Goal: Complete application form: Complete application form

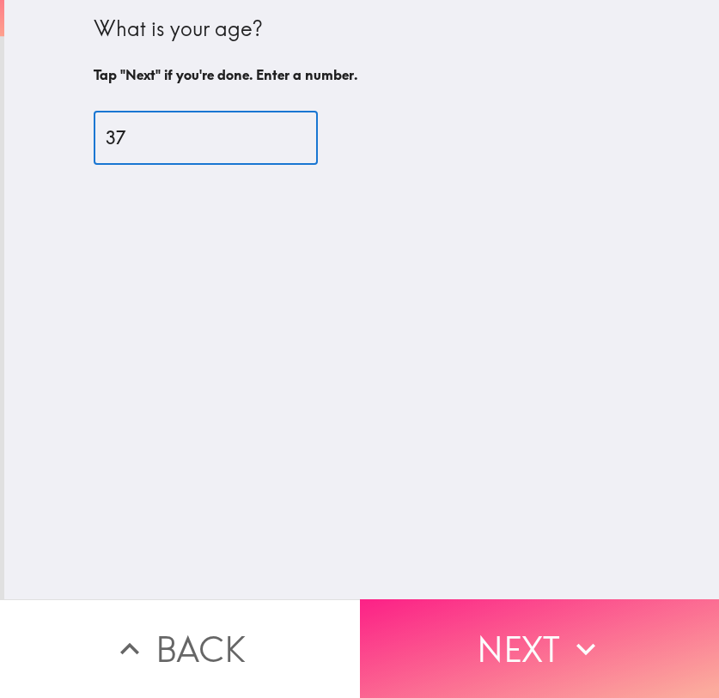
type input "37"
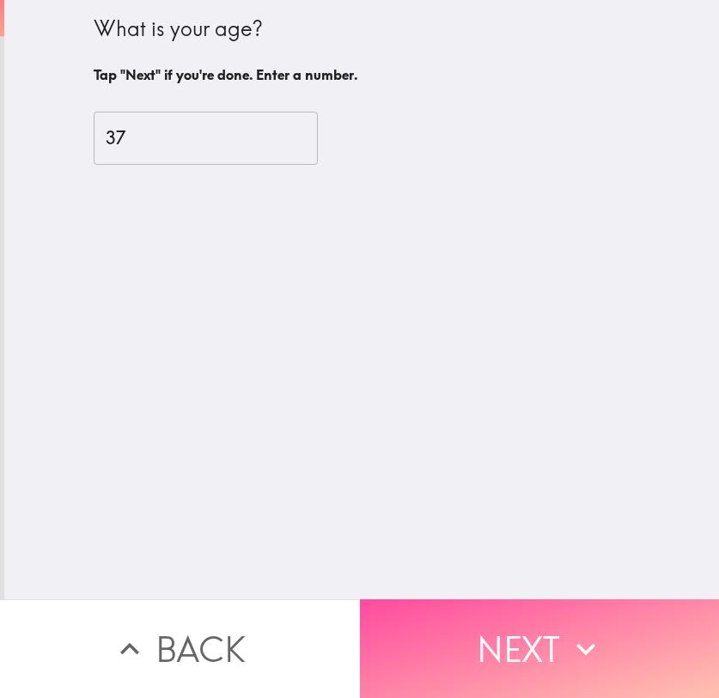
drag, startPoint x: 572, startPoint y: 608, endPoint x: 637, endPoint y: 599, distance: 65.8
click at [572, 609] on button "Next" at bounding box center [540, 648] width 360 height 99
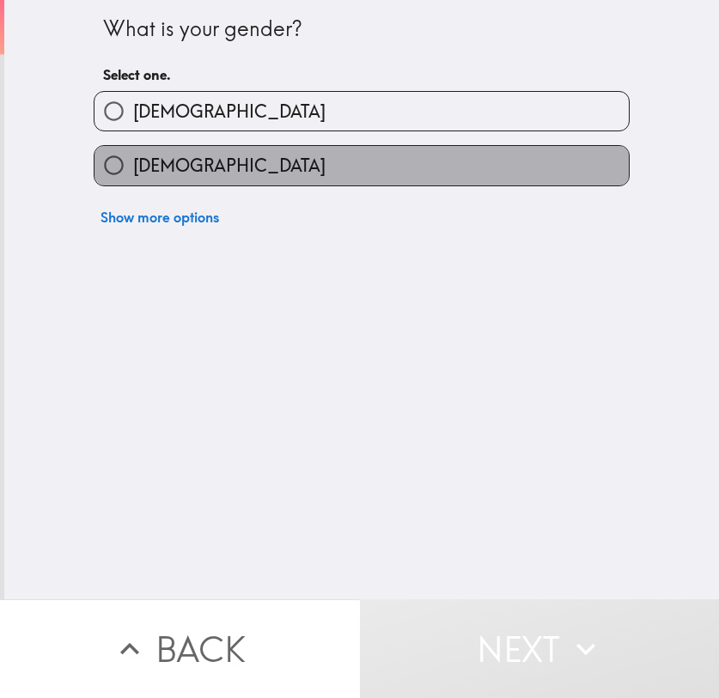
click at [273, 175] on label "[DEMOGRAPHIC_DATA]" at bounding box center [361, 165] width 534 height 39
click at [133, 175] on input "[DEMOGRAPHIC_DATA]" at bounding box center [113, 165] width 39 height 39
radio input "true"
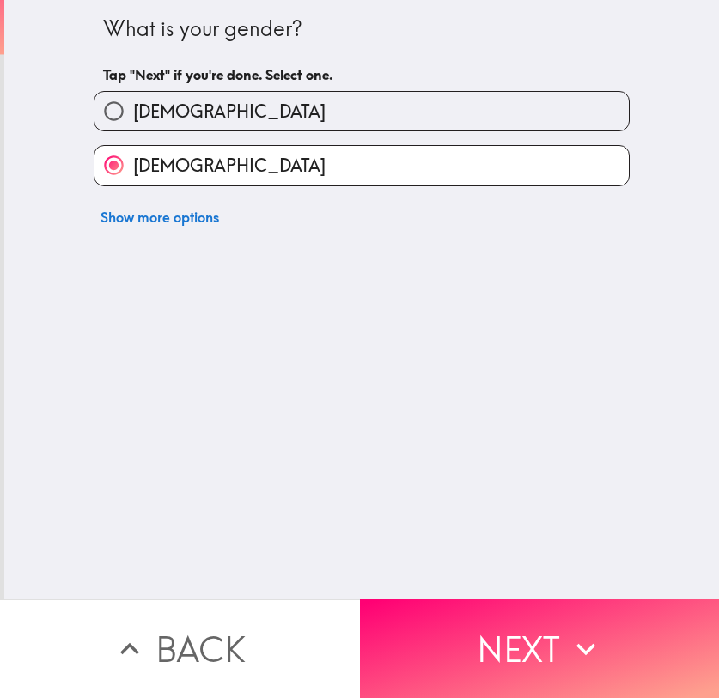
click at [591, 666] on button "Next" at bounding box center [540, 648] width 360 height 99
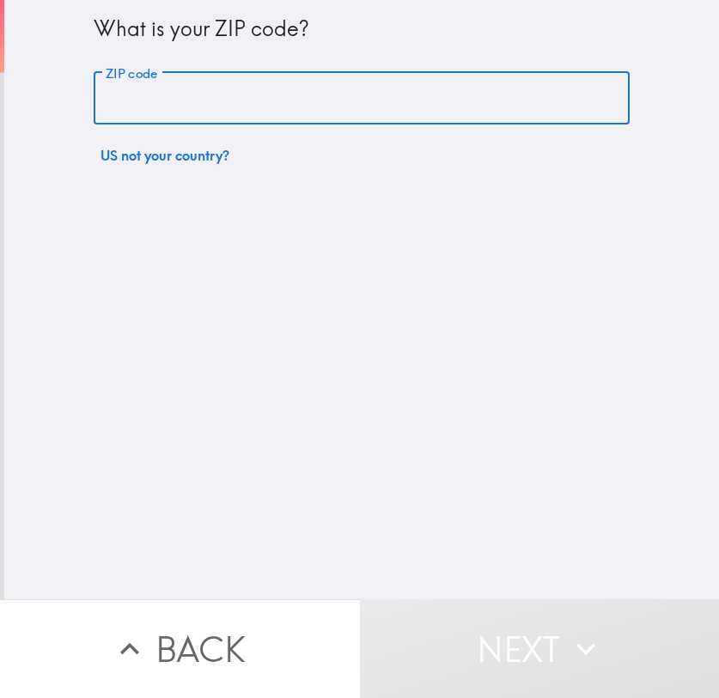
click at [240, 98] on input "ZIP code" at bounding box center [362, 98] width 536 height 53
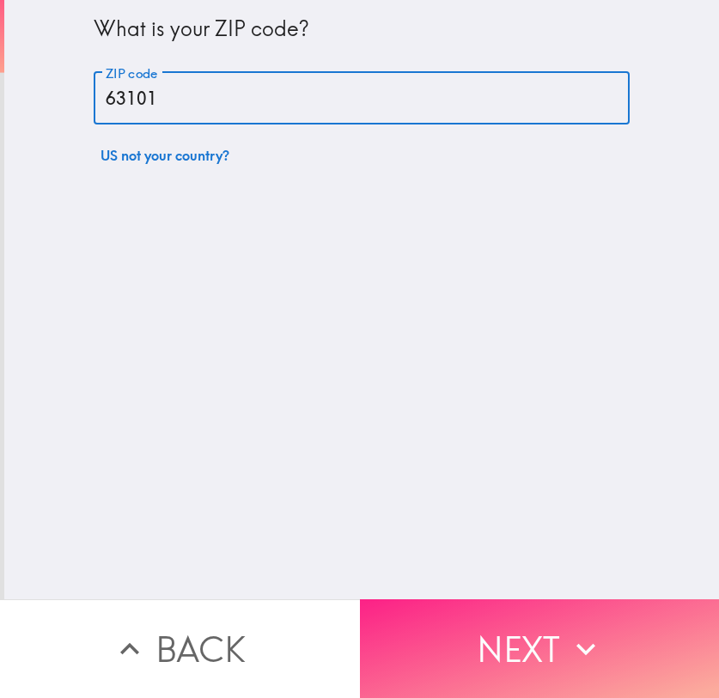
click at [544, 627] on button "Next" at bounding box center [540, 648] width 360 height 99
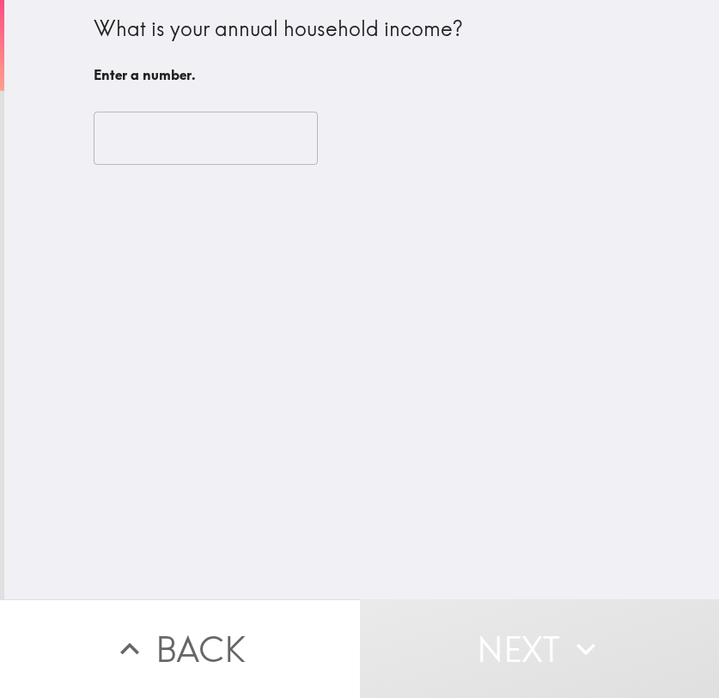
click at [181, 141] on input "number" at bounding box center [206, 138] width 224 height 53
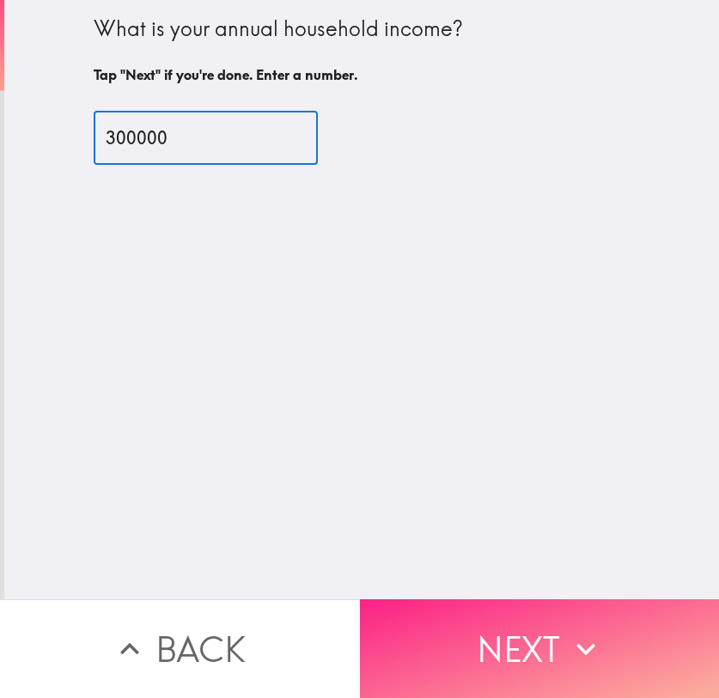
type input "300000"
click at [587, 637] on icon "button" at bounding box center [586, 649] width 38 height 38
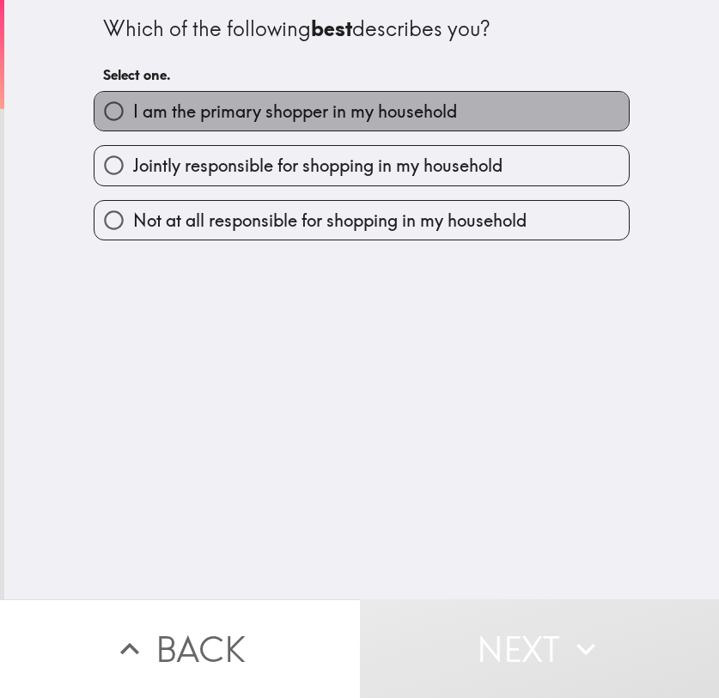
click at [277, 113] on span "I am the primary shopper in my household" at bounding box center [295, 112] width 324 height 24
click at [133, 113] on input "I am the primary shopper in my household" at bounding box center [113, 111] width 39 height 39
radio input "true"
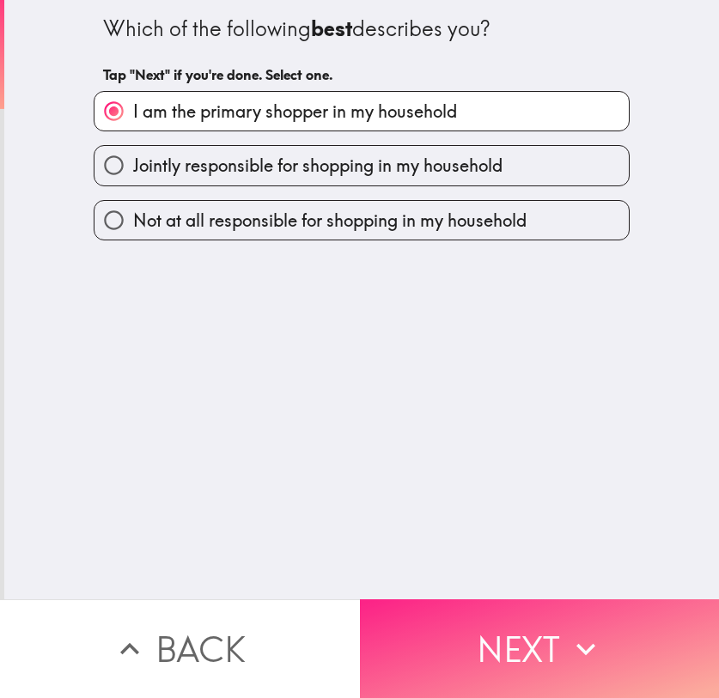
click at [544, 638] on button "Next" at bounding box center [540, 648] width 360 height 99
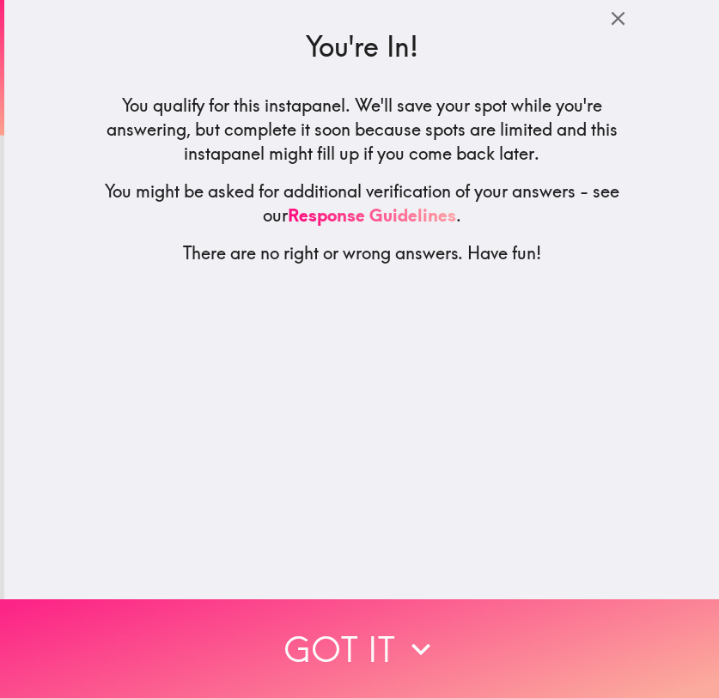
click at [418, 654] on icon "button" at bounding box center [421, 649] width 38 height 38
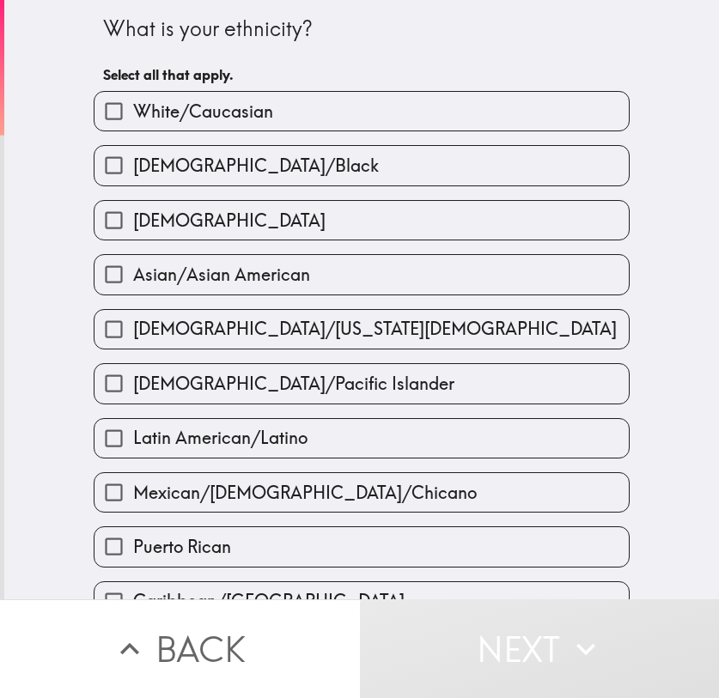
click at [183, 119] on span "White/Caucasian" at bounding box center [203, 112] width 140 height 24
click at [133, 119] on input "White/Caucasian" at bounding box center [113, 111] width 39 height 39
checkbox input "true"
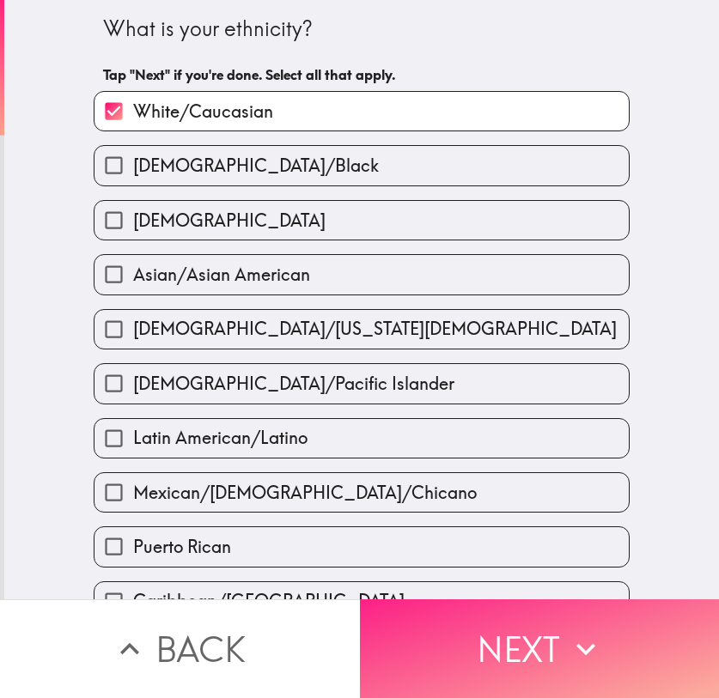
click at [545, 636] on button "Next" at bounding box center [540, 648] width 360 height 99
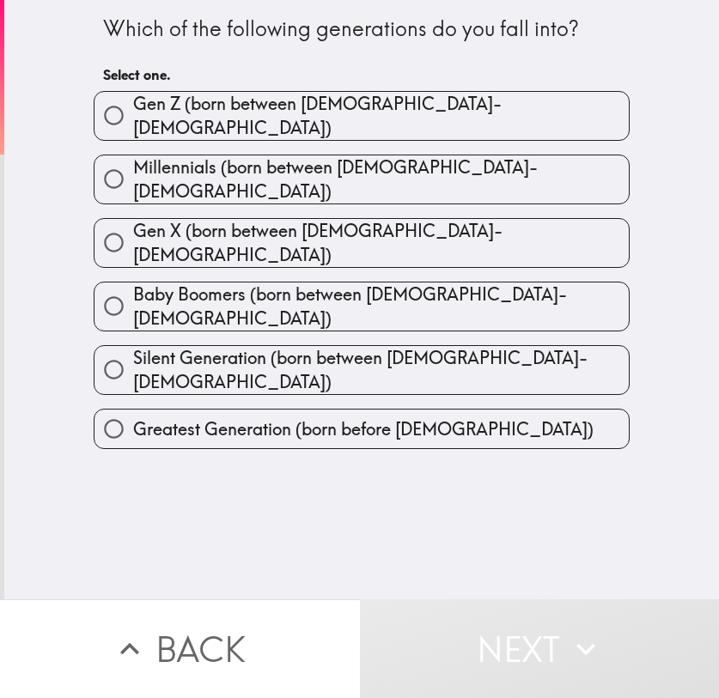
click at [349, 204] on div "Gen X (born between [DEMOGRAPHIC_DATA]-[DEMOGRAPHIC_DATA])" at bounding box center [355, 236] width 550 height 64
click at [384, 204] on div "Gen X (born between [DEMOGRAPHIC_DATA]-[DEMOGRAPHIC_DATA])" at bounding box center [355, 236] width 550 height 64
click at [336, 170] on span "Millennials (born between [DEMOGRAPHIC_DATA]-[DEMOGRAPHIC_DATA])" at bounding box center [381, 179] width 496 height 48
click at [133, 170] on input "Millennials (born between [DEMOGRAPHIC_DATA]-[DEMOGRAPHIC_DATA])" at bounding box center [113, 179] width 39 height 39
radio input "true"
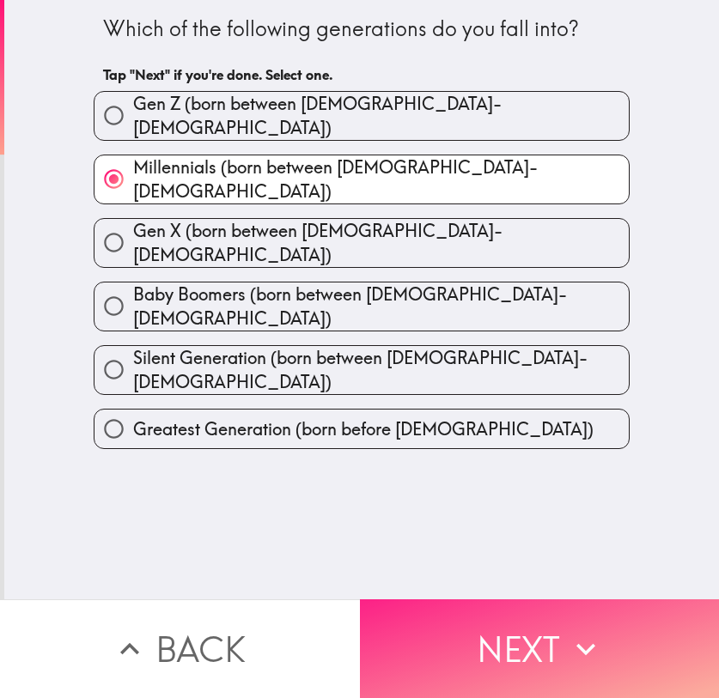
click at [549, 632] on button "Next" at bounding box center [540, 648] width 360 height 99
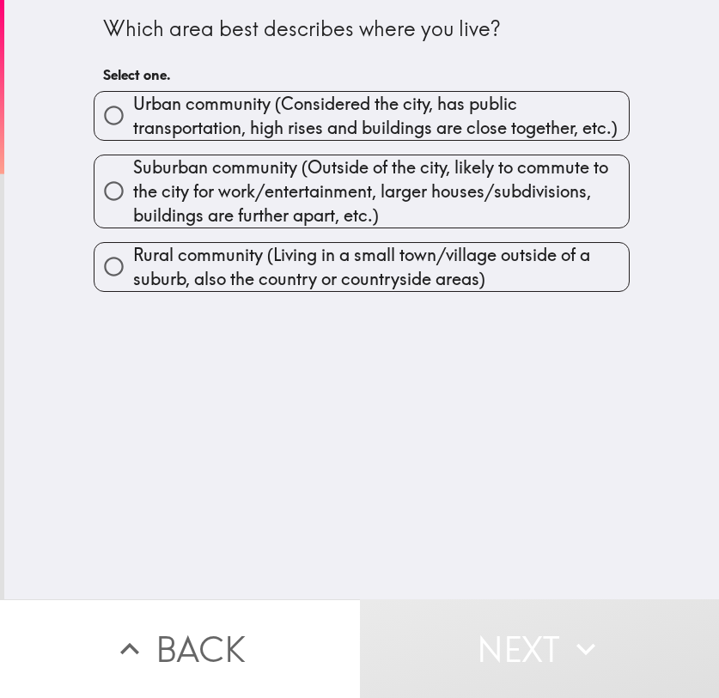
click at [232, 133] on span "Urban community (Considered the city, has public transportation, high rises and…" at bounding box center [381, 116] width 496 height 48
click at [133, 133] on input "Urban community (Considered the city, has public transportation, high rises and…" at bounding box center [113, 115] width 39 height 39
radio input "true"
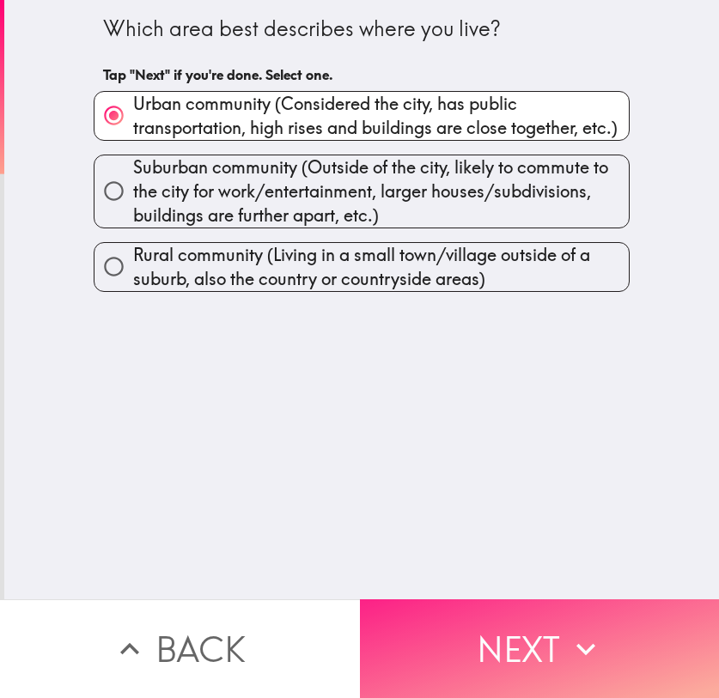
click at [522, 631] on button "Next" at bounding box center [540, 648] width 360 height 99
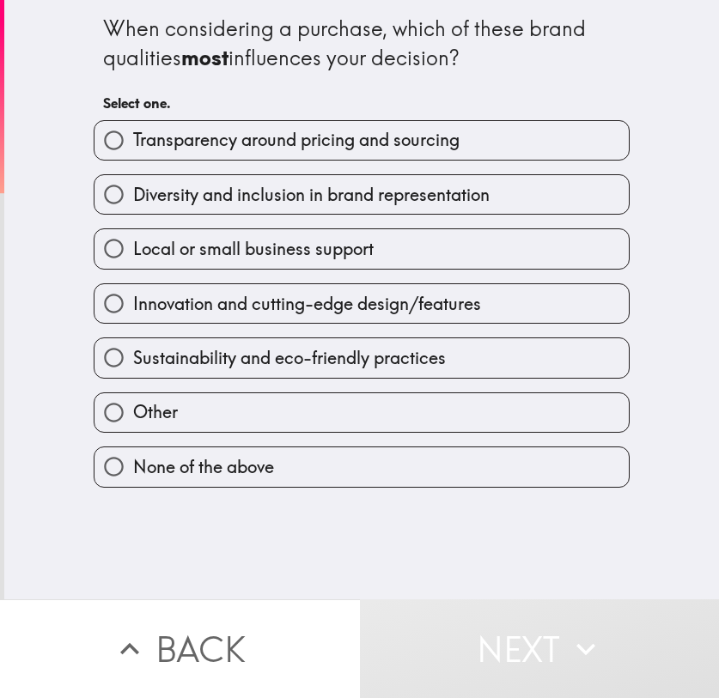
click at [270, 149] on span "Transparency around pricing and sourcing" at bounding box center [296, 140] width 326 height 24
click at [133, 149] on input "Transparency around pricing and sourcing" at bounding box center [113, 140] width 39 height 39
radio input "true"
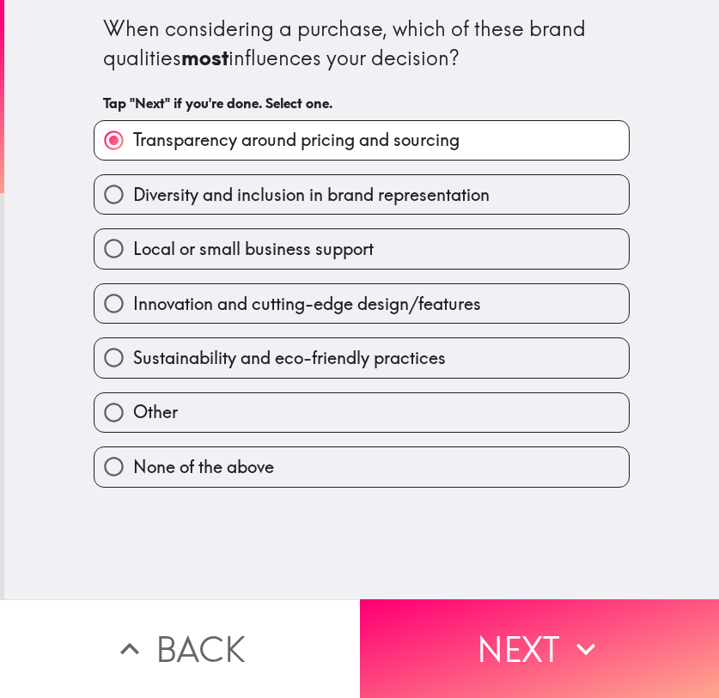
click at [426, 198] on span "Diversity and inclusion in brand representation" at bounding box center [311, 195] width 356 height 24
click at [133, 198] on input "Diversity and inclusion in brand representation" at bounding box center [113, 194] width 39 height 39
radio input "true"
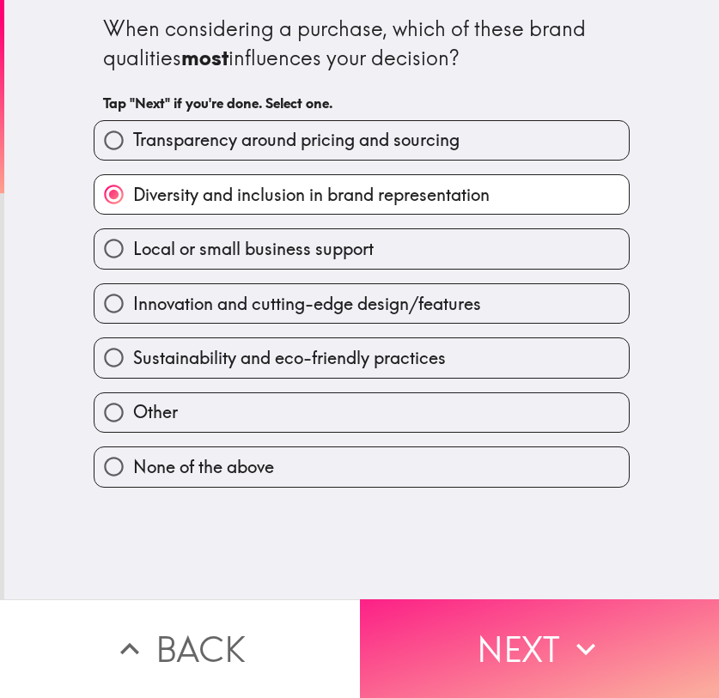
click at [558, 614] on button "Next" at bounding box center [540, 648] width 360 height 99
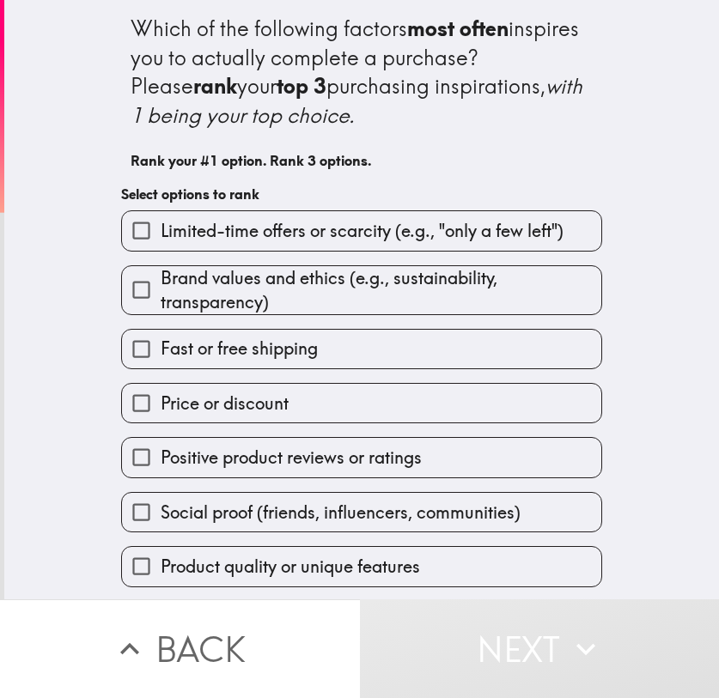
click at [406, 516] on span "Social proof (friends, influencers, communities)" at bounding box center [341, 513] width 360 height 24
click at [161, 516] on input "Social proof (friends, influencers, communities)" at bounding box center [141, 512] width 39 height 39
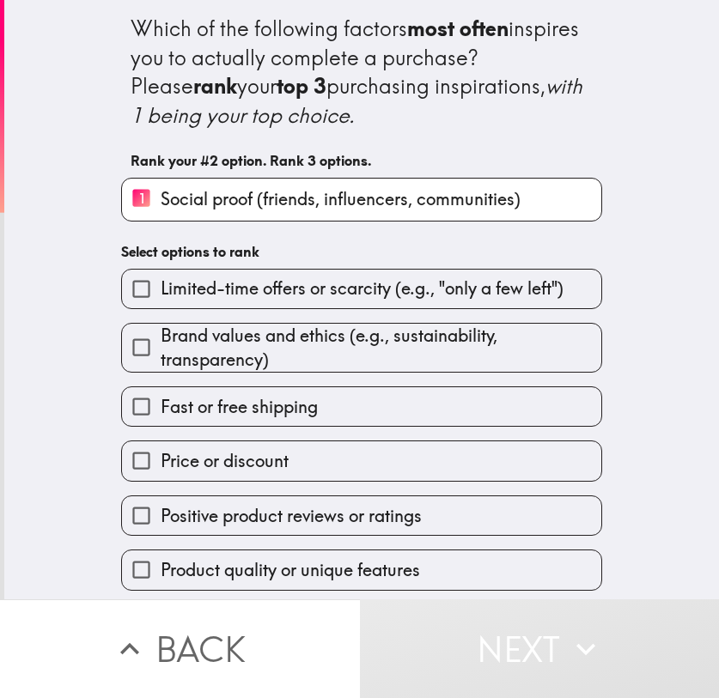
scroll to position [4, 0]
click at [350, 508] on span "Positive product reviews or ratings" at bounding box center [291, 516] width 261 height 24
click at [161, 508] on input "Positive product reviews or ratings" at bounding box center [141, 515] width 39 height 39
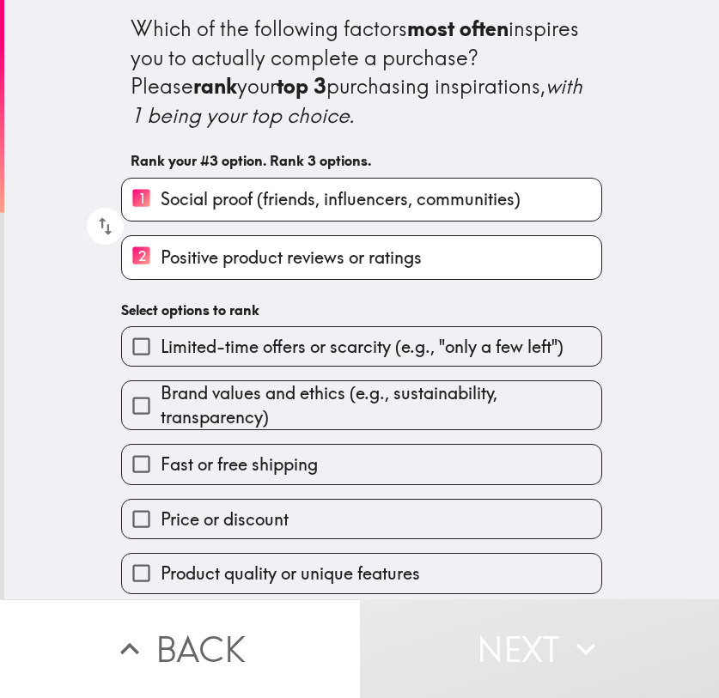
scroll to position [8, 0]
click at [302, 339] on span "Limited-time offers or scarcity (e.g., "only a few left")" at bounding box center [362, 347] width 403 height 24
click at [161, 339] on input "Limited-time offers or scarcity (e.g., "only a few left")" at bounding box center [141, 346] width 39 height 39
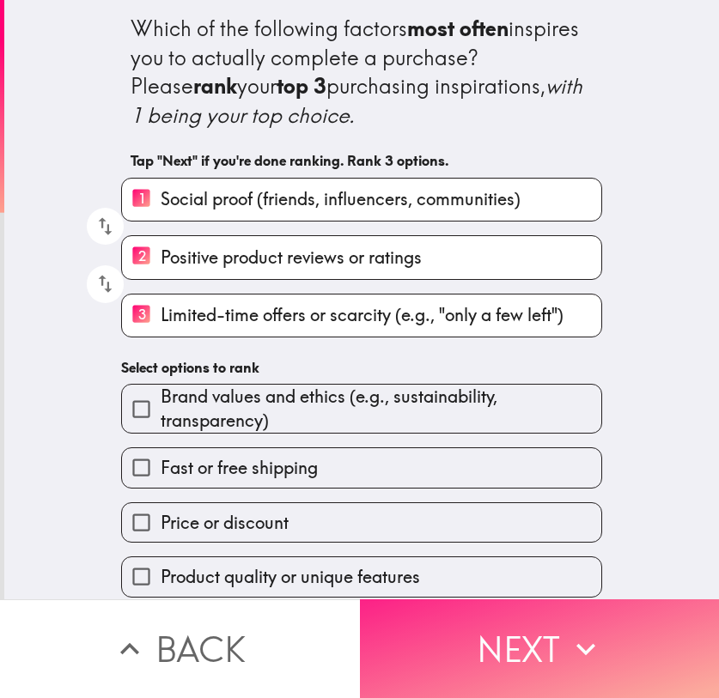
click at [580, 647] on icon "button" at bounding box center [586, 649] width 38 height 38
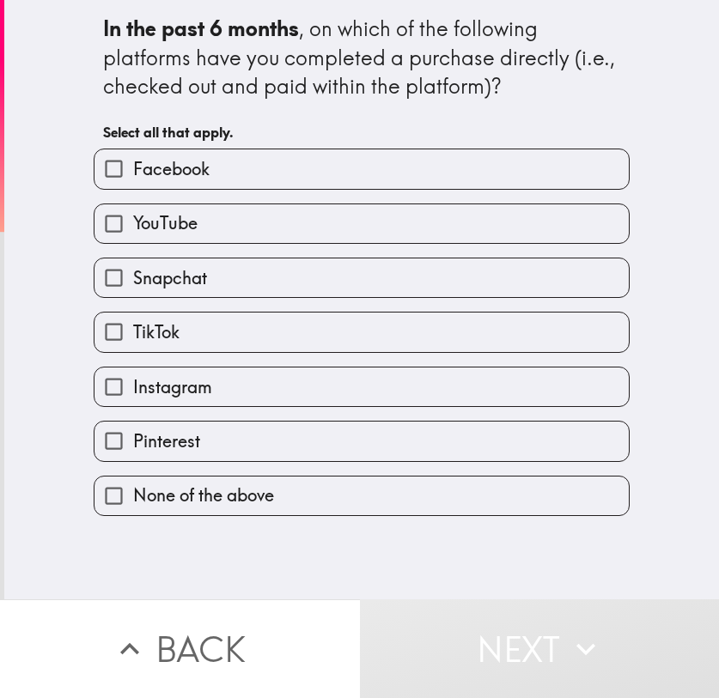
click at [234, 150] on div "Facebook" at bounding box center [355, 162] width 550 height 54
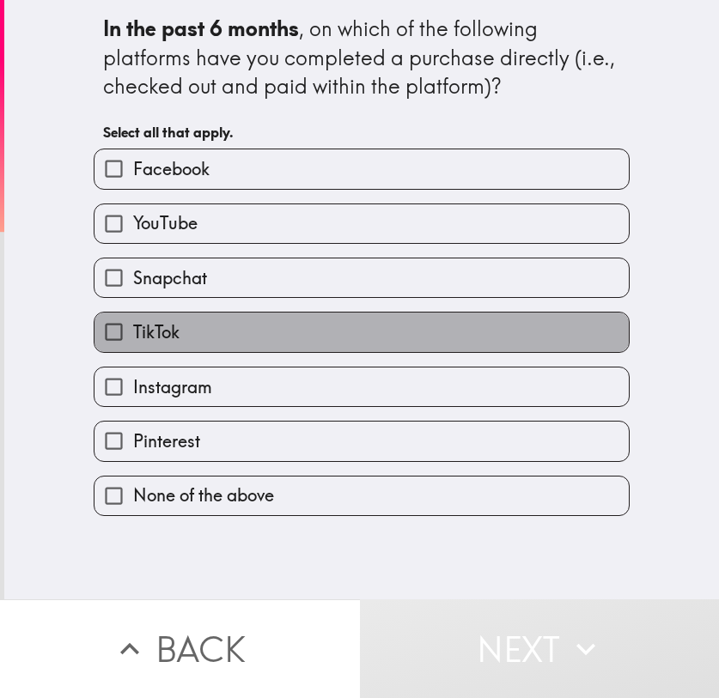
click at [348, 329] on label "TikTok" at bounding box center [361, 332] width 534 height 39
click at [133, 329] on input "TikTok" at bounding box center [113, 332] width 39 height 39
checkbox input "true"
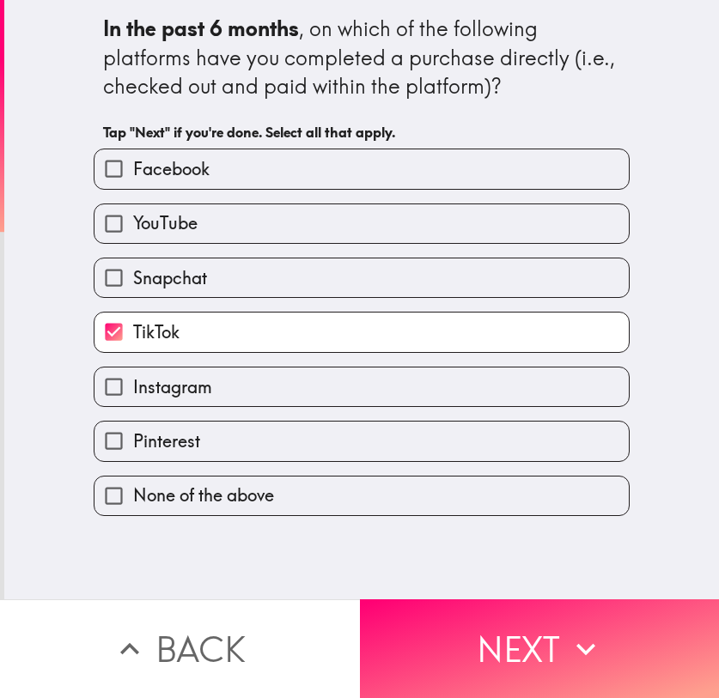
drag, startPoint x: 351, startPoint y: 268, endPoint x: 400, endPoint y: 289, distance: 53.1
click at [351, 267] on label "Snapchat" at bounding box center [361, 278] width 534 height 39
click at [133, 267] on input "Snapchat" at bounding box center [113, 278] width 39 height 39
checkbox input "true"
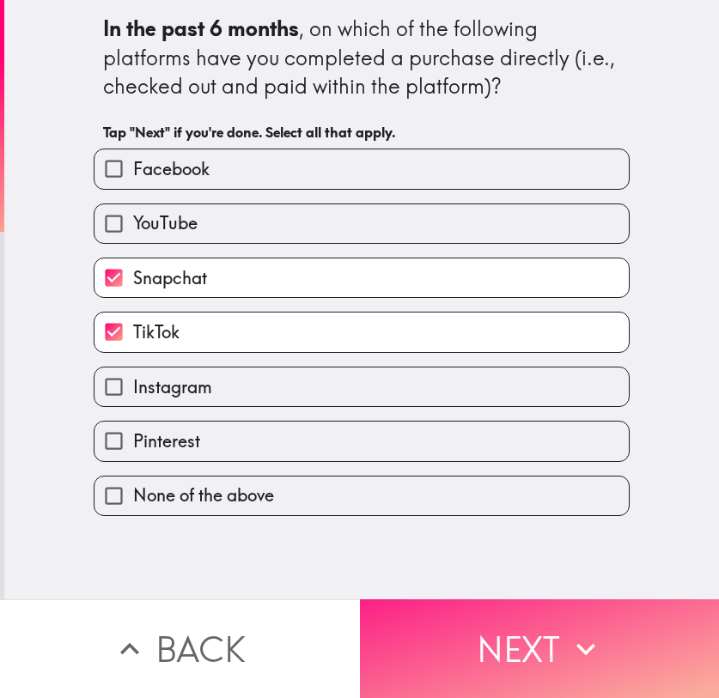
drag, startPoint x: 587, startPoint y: 638, endPoint x: 593, endPoint y: 626, distance: 13.1
click at [587, 638] on icon "button" at bounding box center [586, 649] width 38 height 38
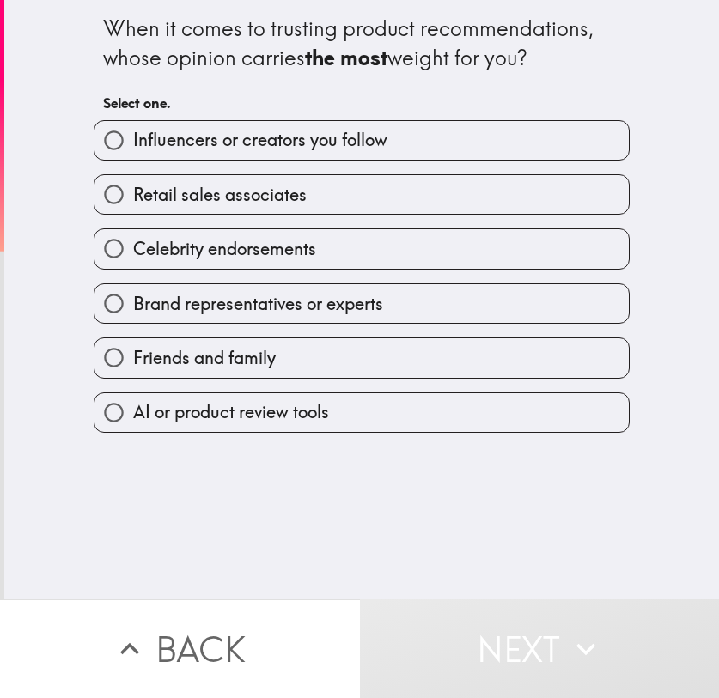
click at [220, 122] on label "Influencers or creators you follow" at bounding box center [361, 140] width 534 height 39
click at [133, 122] on input "Influencers or creators you follow" at bounding box center [113, 140] width 39 height 39
radio input "true"
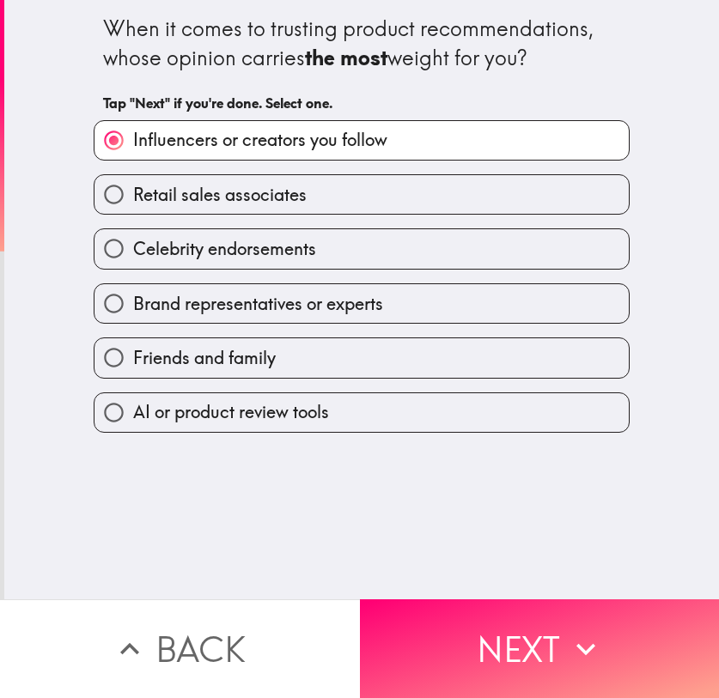
click at [265, 237] on span "Celebrity endorsements" at bounding box center [224, 249] width 183 height 24
click at [133, 237] on input "Celebrity endorsements" at bounding box center [113, 248] width 39 height 39
radio input "true"
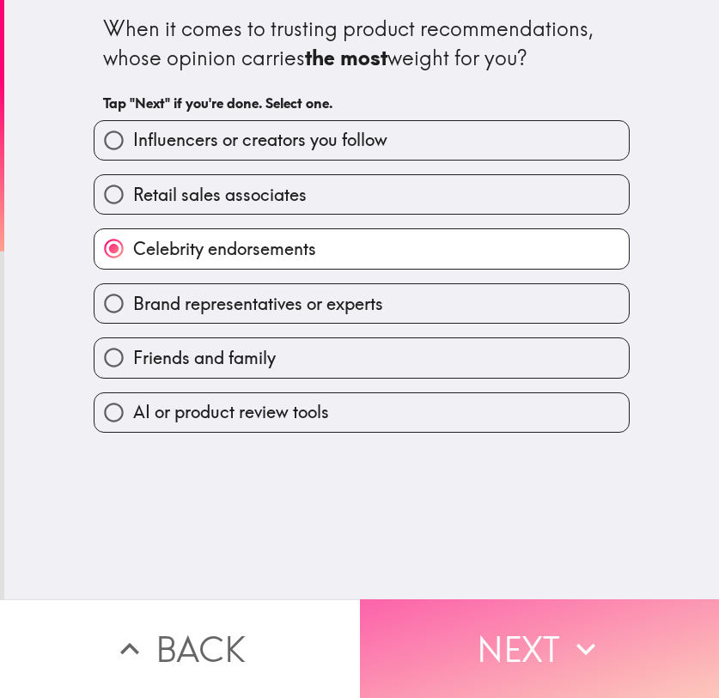
click at [568, 642] on icon "button" at bounding box center [586, 649] width 38 height 38
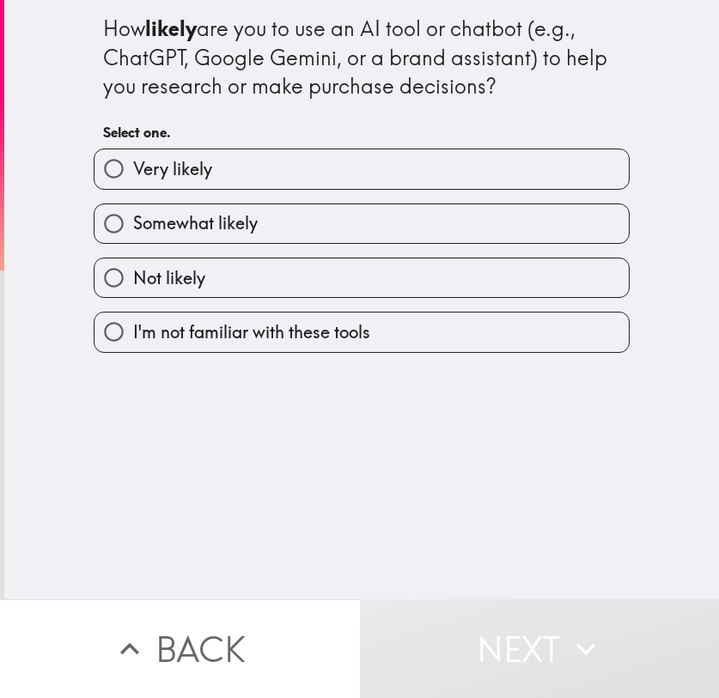
click at [239, 621] on button "Back" at bounding box center [180, 648] width 360 height 99
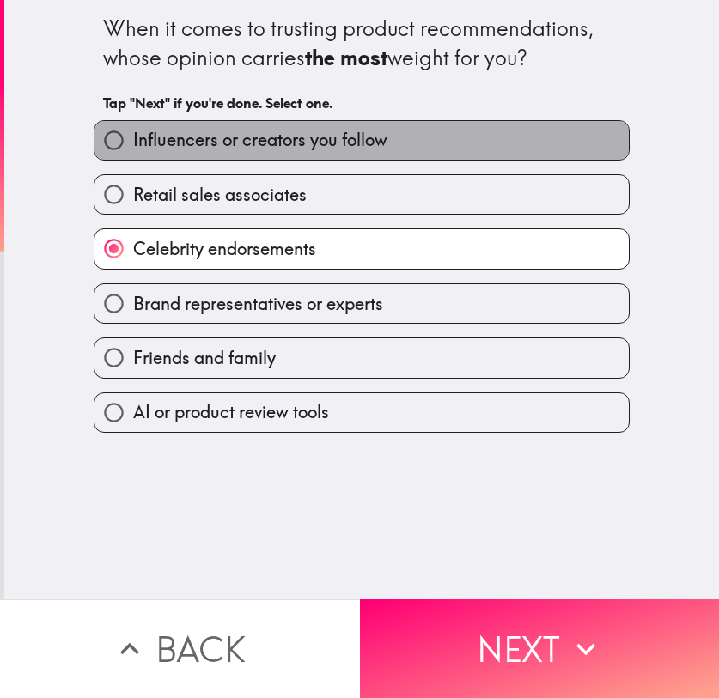
click at [359, 146] on span "Influencers or creators you follow" at bounding box center [260, 140] width 254 height 24
click at [133, 146] on input "Influencers or creators you follow" at bounding box center [113, 140] width 39 height 39
radio input "true"
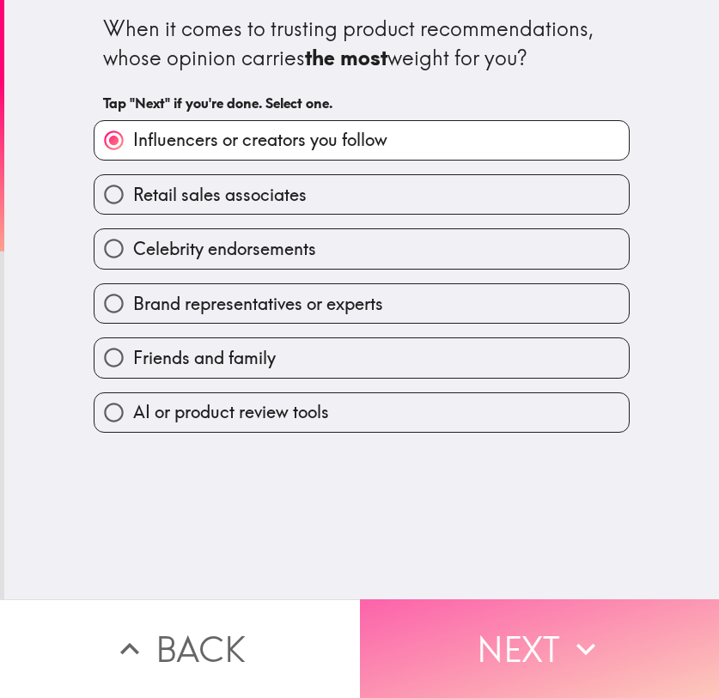
click at [517, 612] on button "Next" at bounding box center [540, 648] width 360 height 99
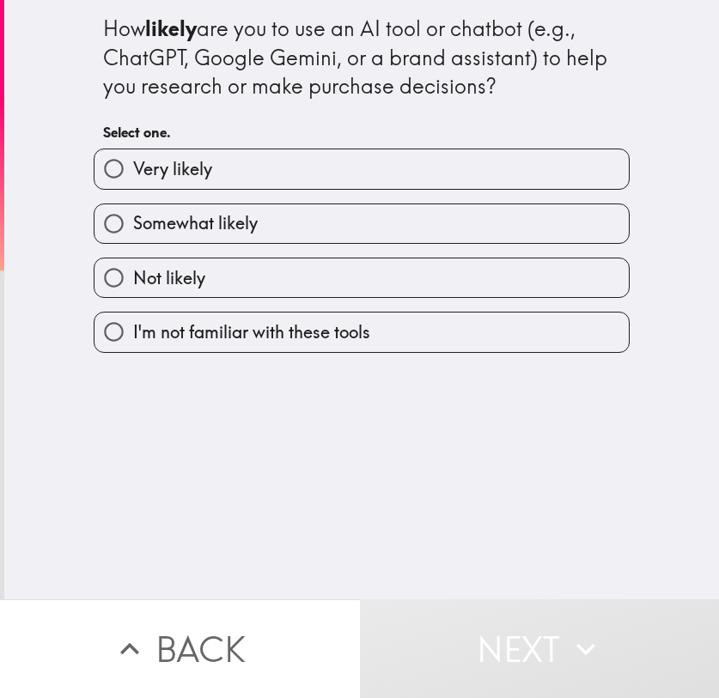
drag, startPoint x: 254, startPoint y: 179, endPoint x: 269, endPoint y: 185, distance: 15.8
click at [254, 179] on label "Very likely" at bounding box center [361, 168] width 534 height 39
click at [133, 179] on input "Very likely" at bounding box center [113, 168] width 39 height 39
radio input "true"
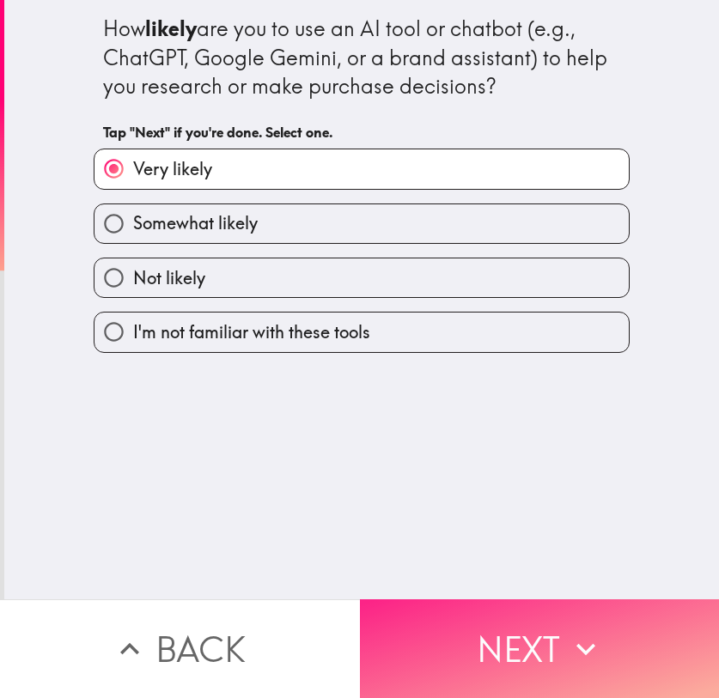
click at [522, 630] on button "Next" at bounding box center [540, 648] width 360 height 99
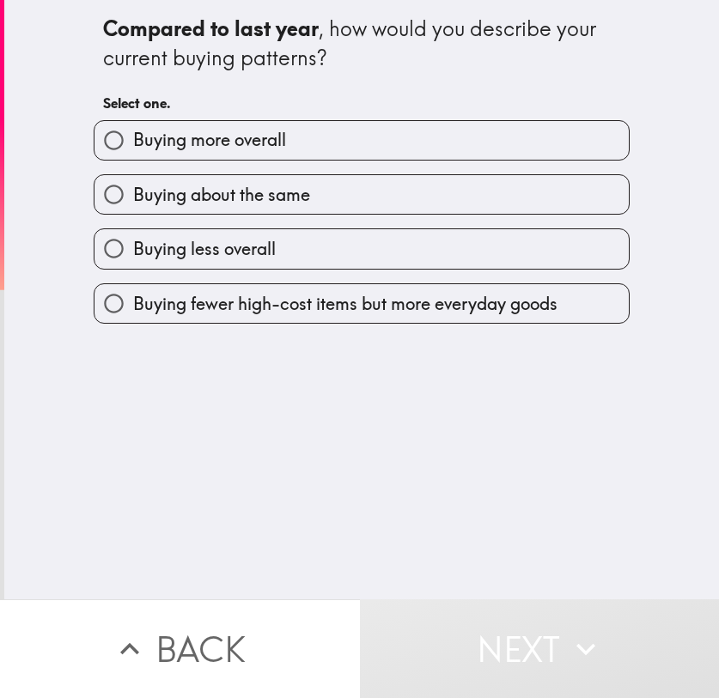
click at [330, 122] on label "Buying more overall" at bounding box center [361, 140] width 534 height 39
click at [133, 122] on input "Buying more overall" at bounding box center [113, 140] width 39 height 39
radio input "true"
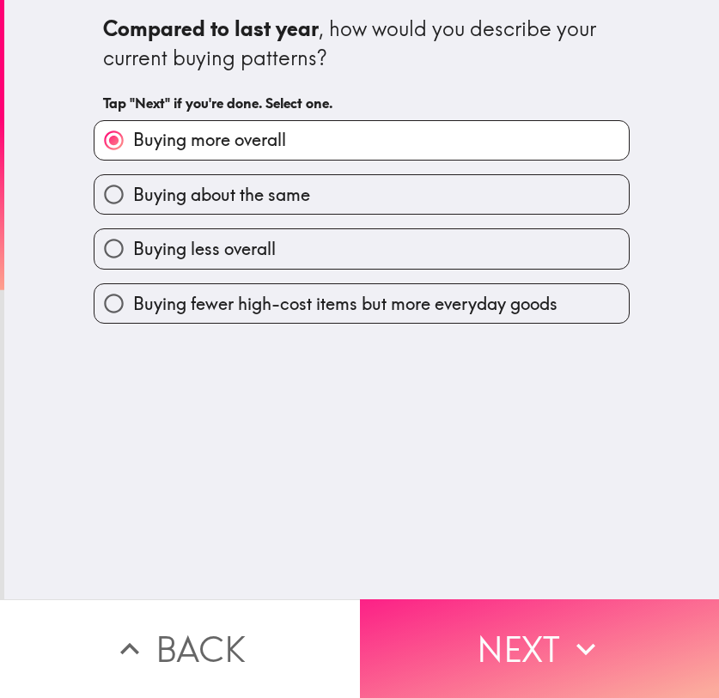
click at [515, 587] on div "Compared to last year , how would you describe your current buying patterns? Ta…" at bounding box center [359, 349] width 719 height 698
click at [541, 624] on button "Next" at bounding box center [540, 648] width 360 height 99
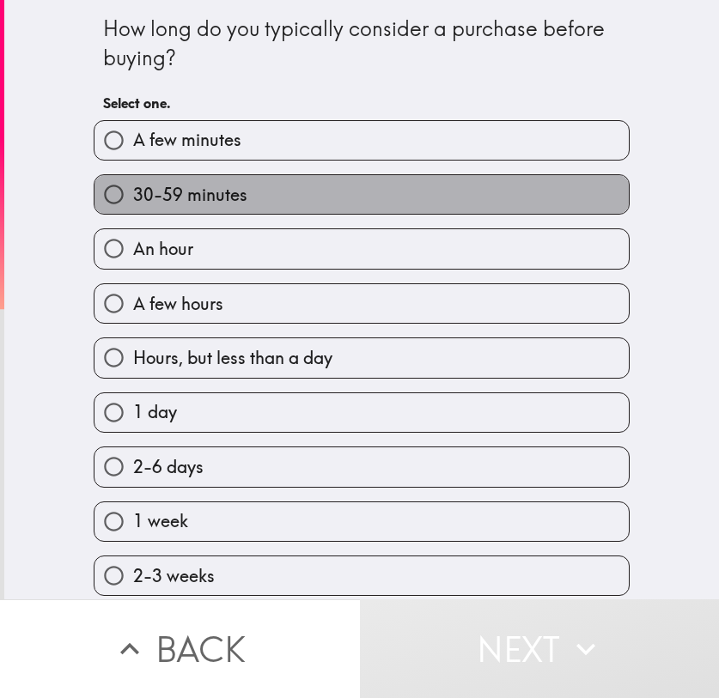
click at [312, 204] on label "30-59 minutes" at bounding box center [361, 194] width 534 height 39
click at [133, 204] on input "30-59 minutes" at bounding box center [113, 194] width 39 height 39
radio input "true"
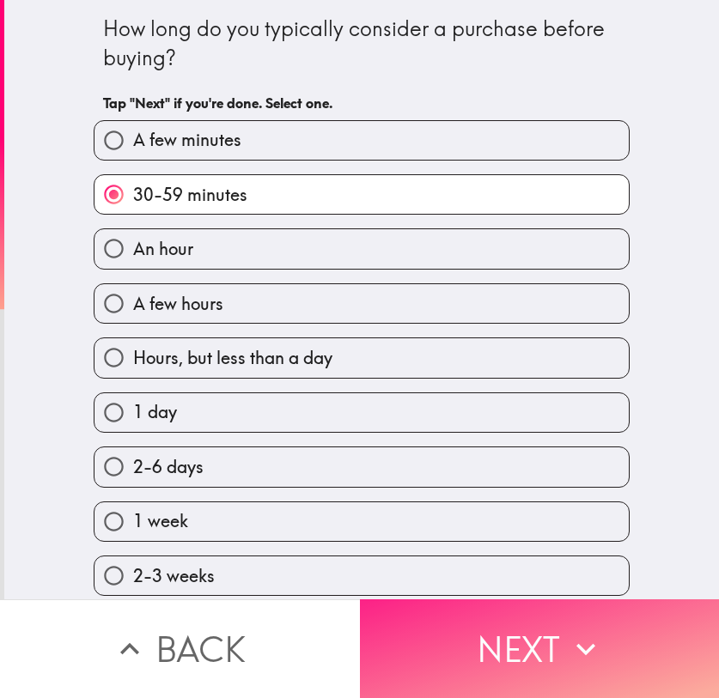
click at [573, 646] on icon "button" at bounding box center [586, 649] width 38 height 38
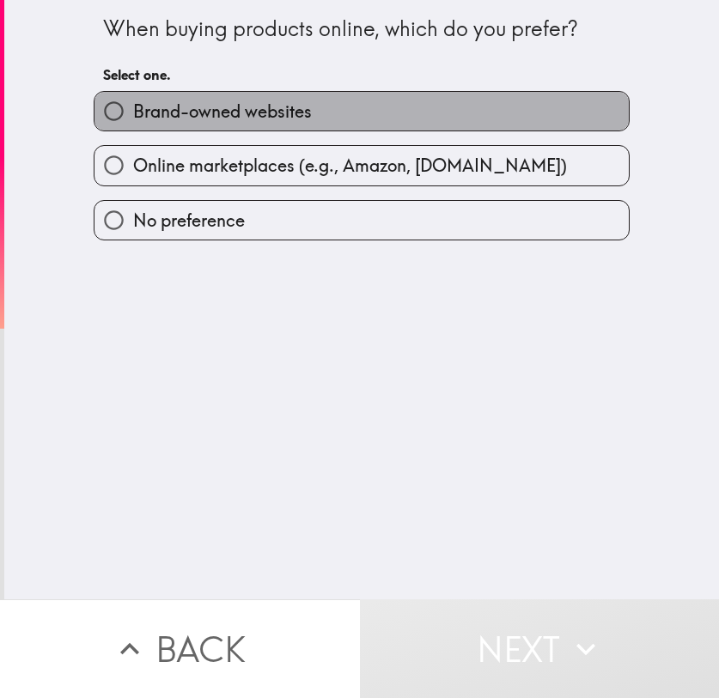
click at [351, 123] on label "Brand-owned websites" at bounding box center [361, 111] width 534 height 39
click at [133, 123] on input "Brand-owned websites" at bounding box center [113, 111] width 39 height 39
radio input "true"
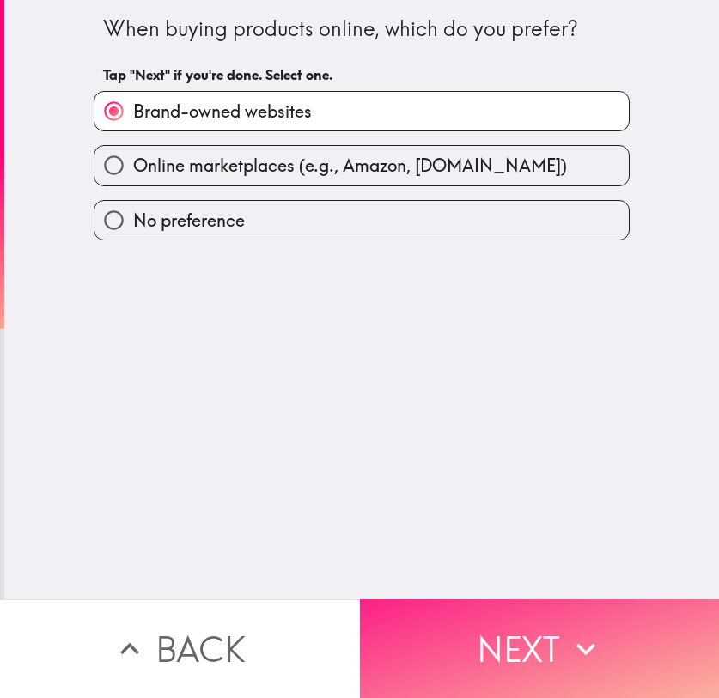
drag, startPoint x: 541, startPoint y: 627, endPoint x: 533, endPoint y: 577, distance: 50.4
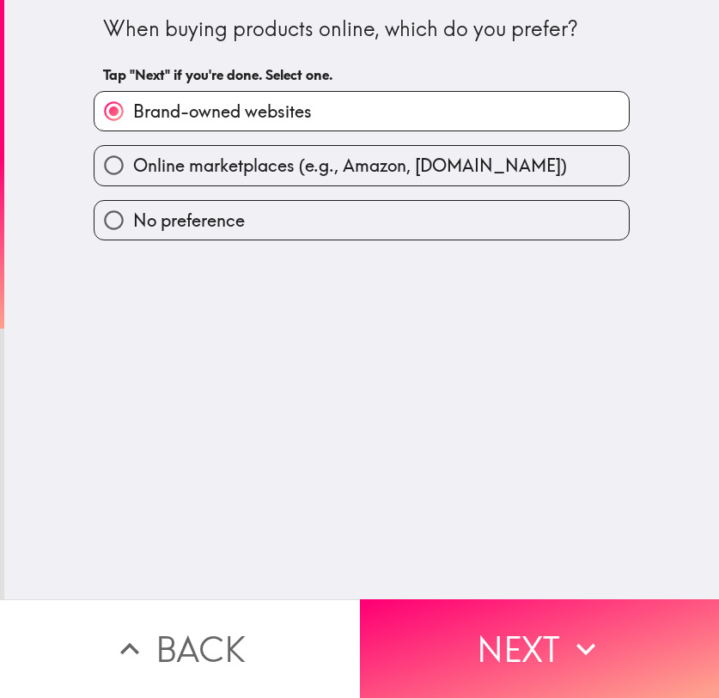
click at [541, 629] on button "Next" at bounding box center [540, 648] width 360 height 99
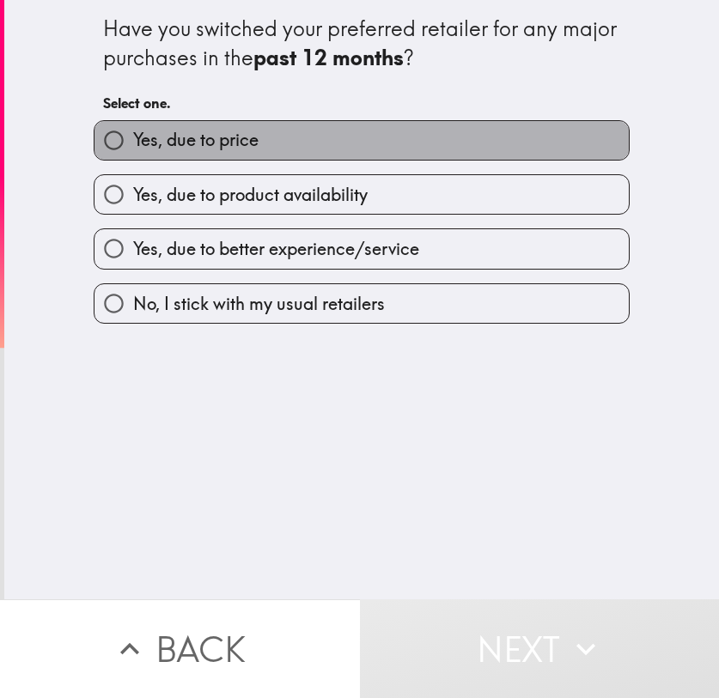
click at [409, 132] on label "Yes, due to price" at bounding box center [361, 140] width 534 height 39
click at [133, 132] on input "Yes, due to price" at bounding box center [113, 140] width 39 height 39
radio input "true"
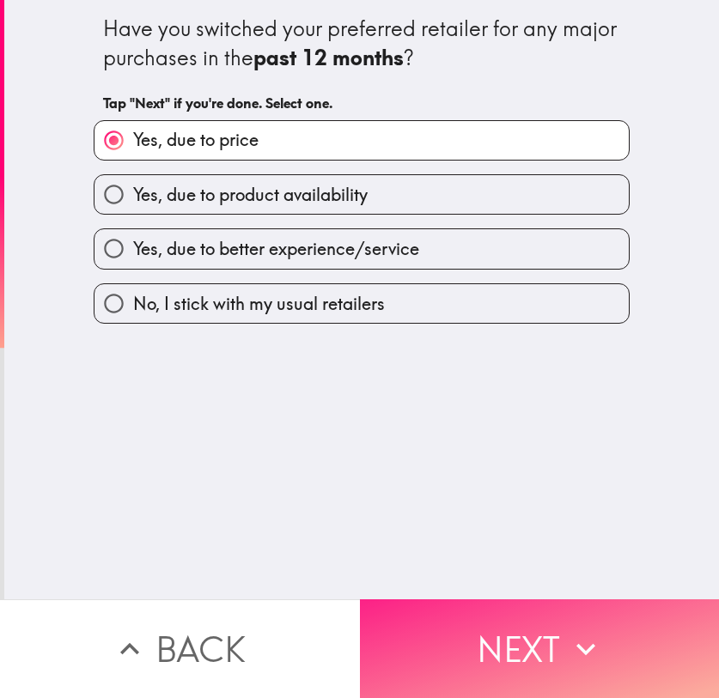
click at [567, 637] on icon "button" at bounding box center [586, 649] width 38 height 38
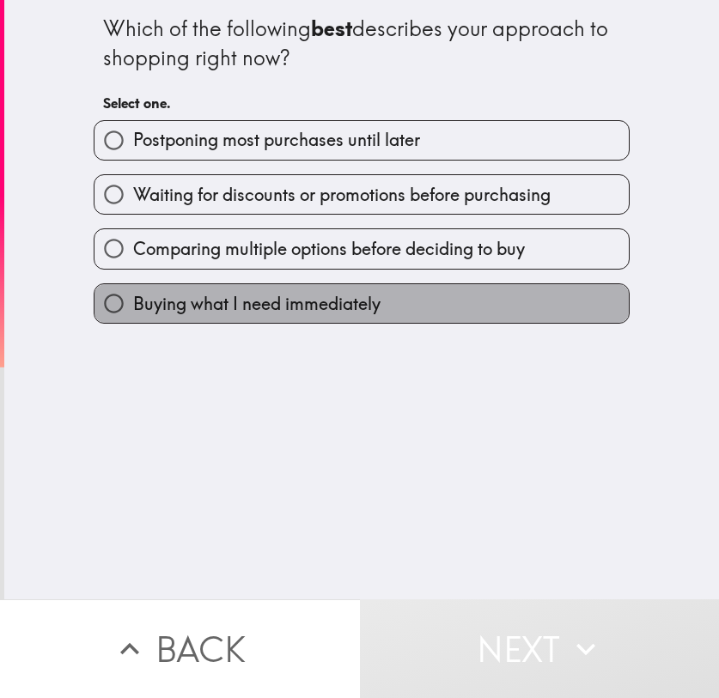
drag, startPoint x: 349, startPoint y: 300, endPoint x: 359, endPoint y: 306, distance: 11.9
click at [349, 300] on span "Buying what I need immediately" at bounding box center [256, 304] width 247 height 24
click at [133, 300] on input "Buying what I need immediately" at bounding box center [113, 303] width 39 height 39
radio input "true"
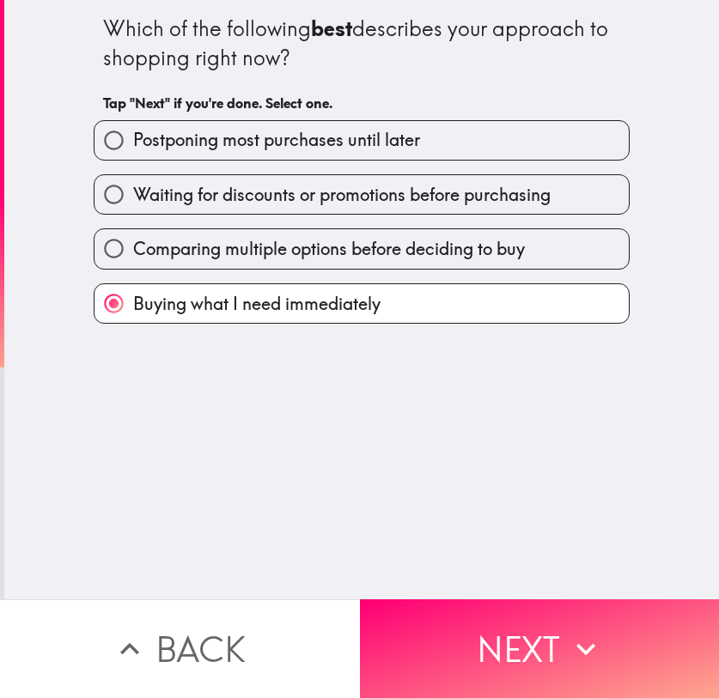
click at [377, 249] on span "Comparing multiple options before deciding to buy" at bounding box center [329, 249] width 392 height 24
click at [133, 249] on input "Comparing multiple options before deciding to buy" at bounding box center [113, 248] width 39 height 39
radio input "true"
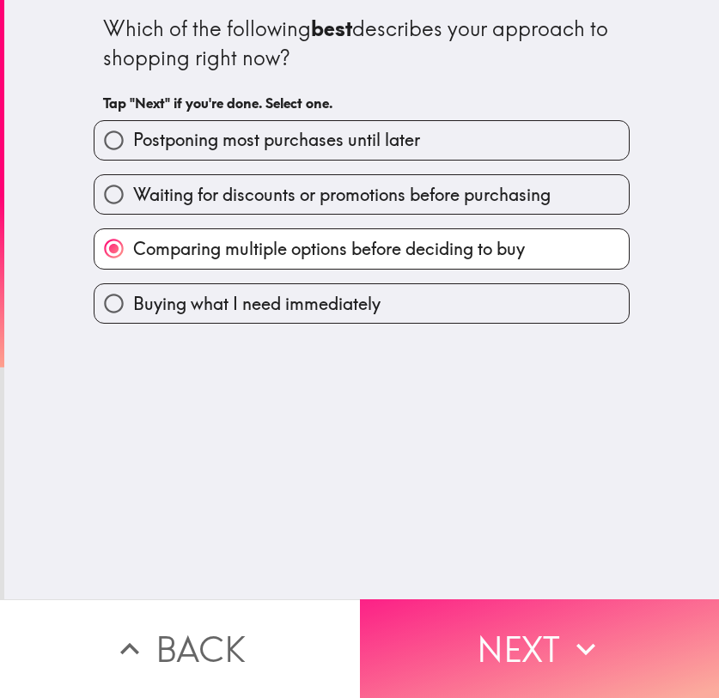
click at [505, 617] on button "Next" at bounding box center [540, 648] width 360 height 99
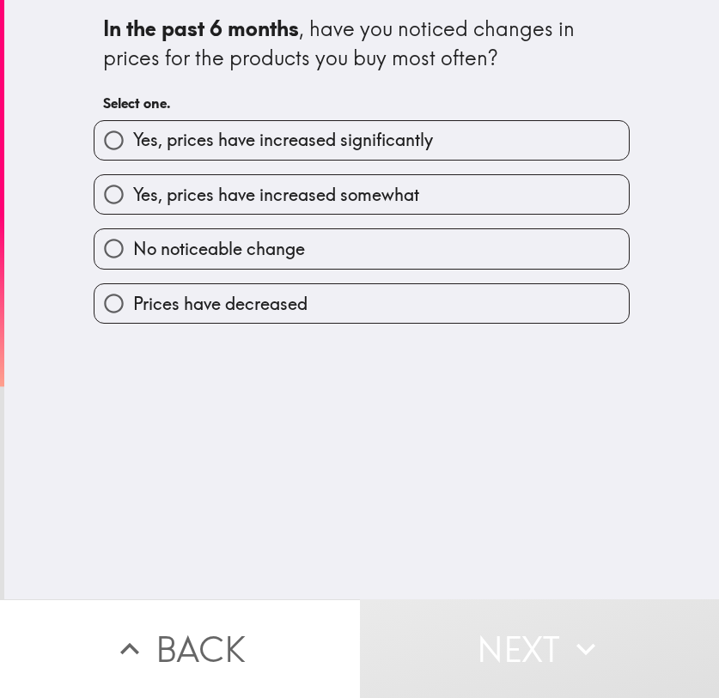
click at [331, 254] on label "No noticeable change" at bounding box center [361, 248] width 534 height 39
click at [133, 254] on input "No noticeable change" at bounding box center [113, 248] width 39 height 39
radio input "true"
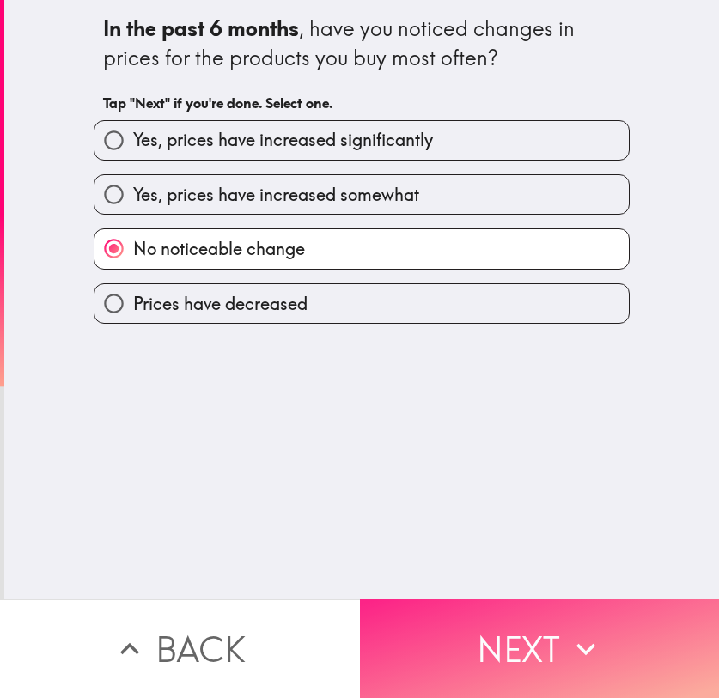
click at [498, 608] on button "Next" at bounding box center [540, 648] width 360 height 99
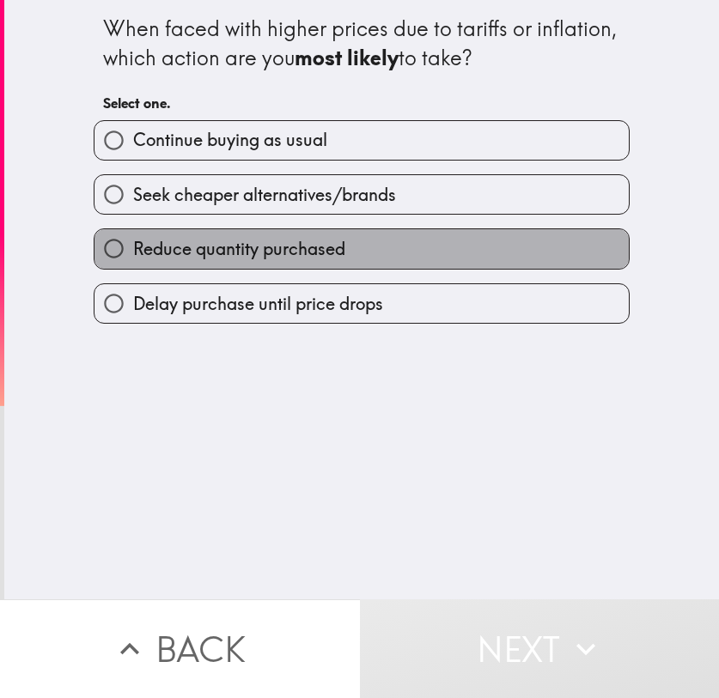
click at [319, 237] on span "Reduce quantity purchased" at bounding box center [239, 249] width 212 height 24
click at [133, 237] on input "Reduce quantity purchased" at bounding box center [113, 248] width 39 height 39
radio input "true"
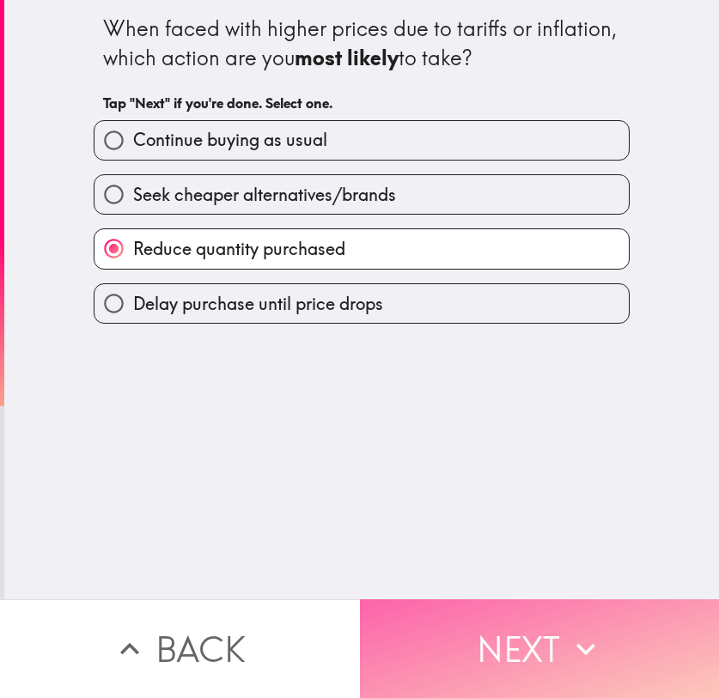
click at [532, 636] on button "Next" at bounding box center [540, 648] width 360 height 99
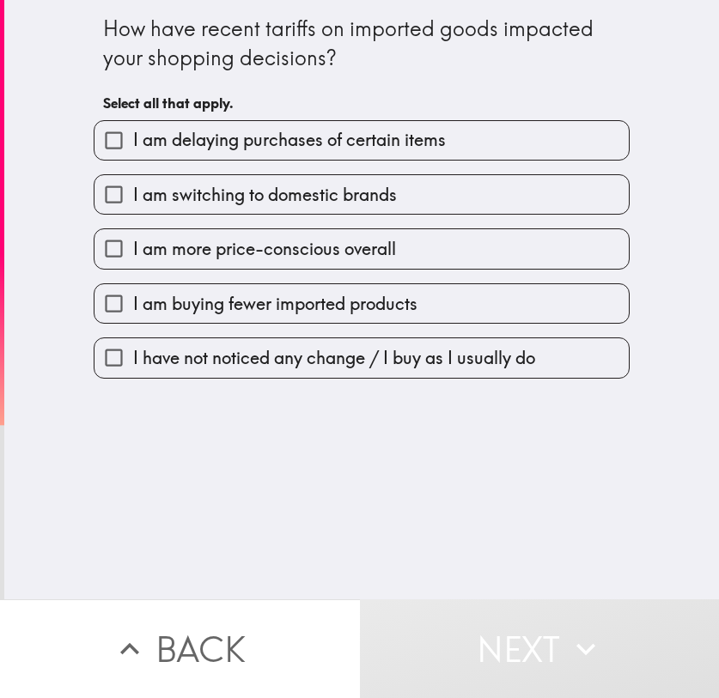
click at [369, 203] on span "I am switching to domestic brands" at bounding box center [265, 195] width 264 height 24
click at [133, 203] on input "I am switching to domestic brands" at bounding box center [113, 194] width 39 height 39
checkbox input "true"
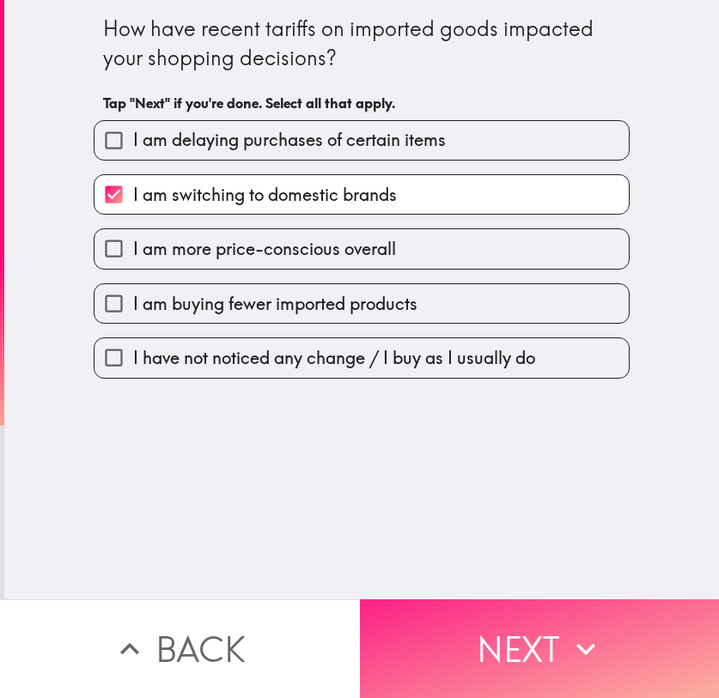
click at [502, 623] on button "Next" at bounding box center [540, 648] width 360 height 99
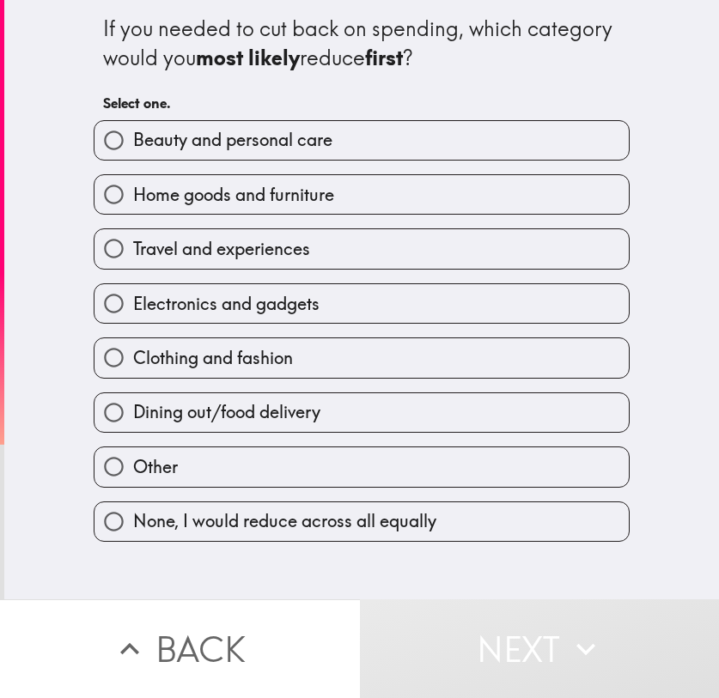
click at [344, 195] on label "Home goods and furniture" at bounding box center [361, 194] width 534 height 39
click at [133, 195] on input "Home goods and furniture" at bounding box center [113, 194] width 39 height 39
radio input "true"
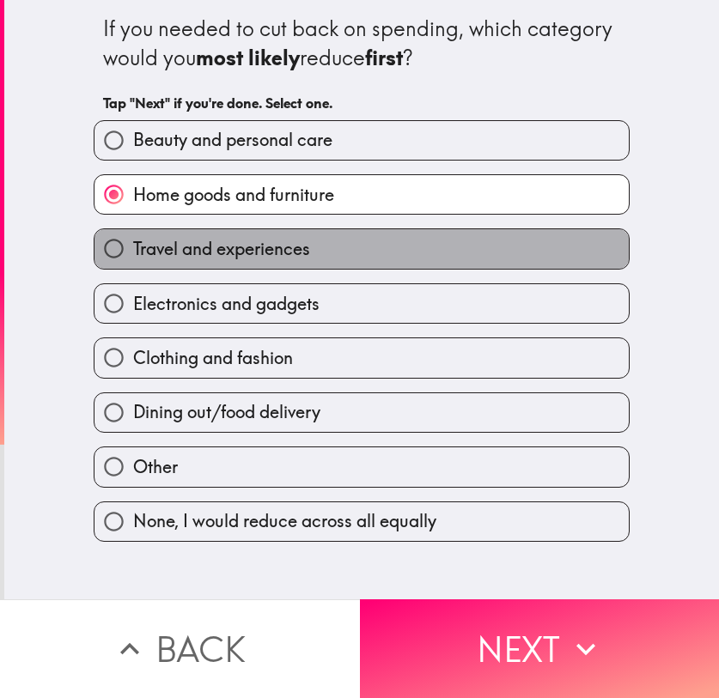
click at [316, 264] on label "Travel and experiences" at bounding box center [361, 248] width 534 height 39
click at [133, 264] on input "Travel and experiences" at bounding box center [113, 248] width 39 height 39
radio input "true"
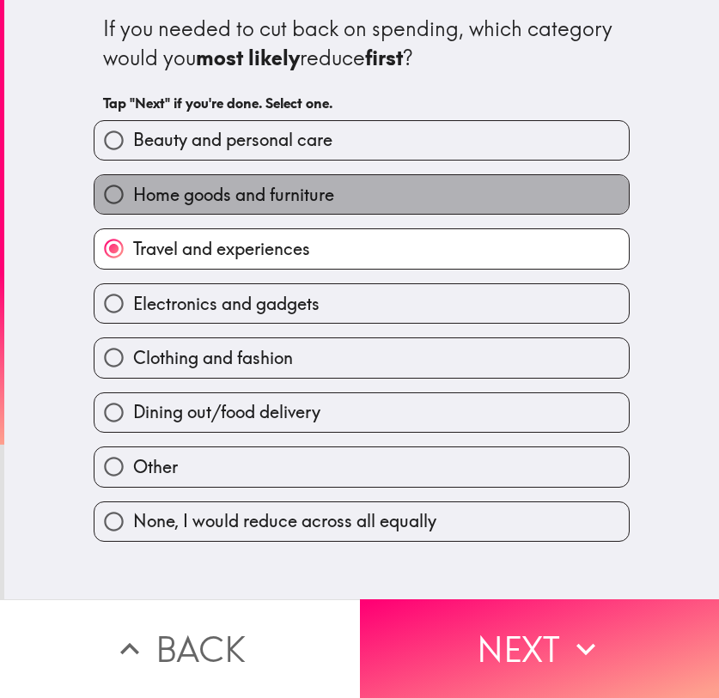
click at [331, 199] on label "Home goods and furniture" at bounding box center [361, 194] width 534 height 39
click at [133, 199] on input "Home goods and furniture" at bounding box center [113, 194] width 39 height 39
radio input "true"
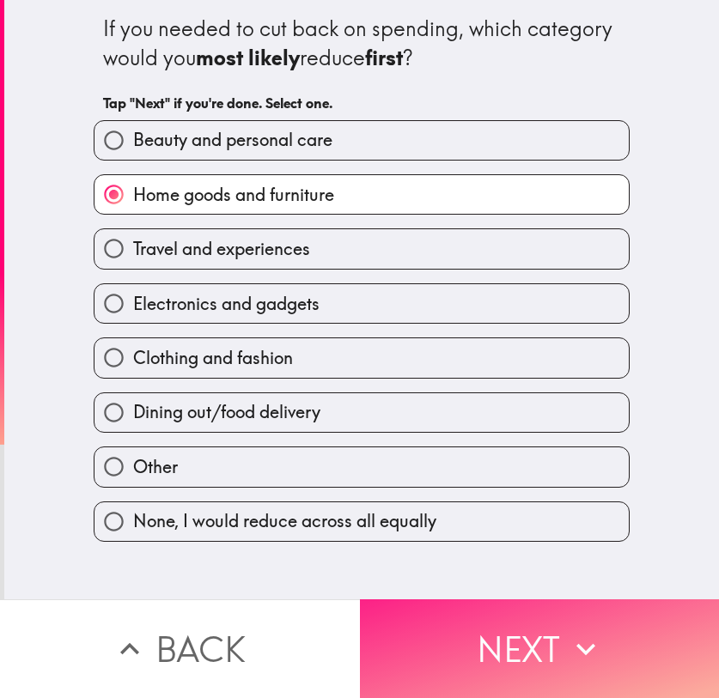
click at [540, 621] on button "Next" at bounding box center [540, 648] width 360 height 99
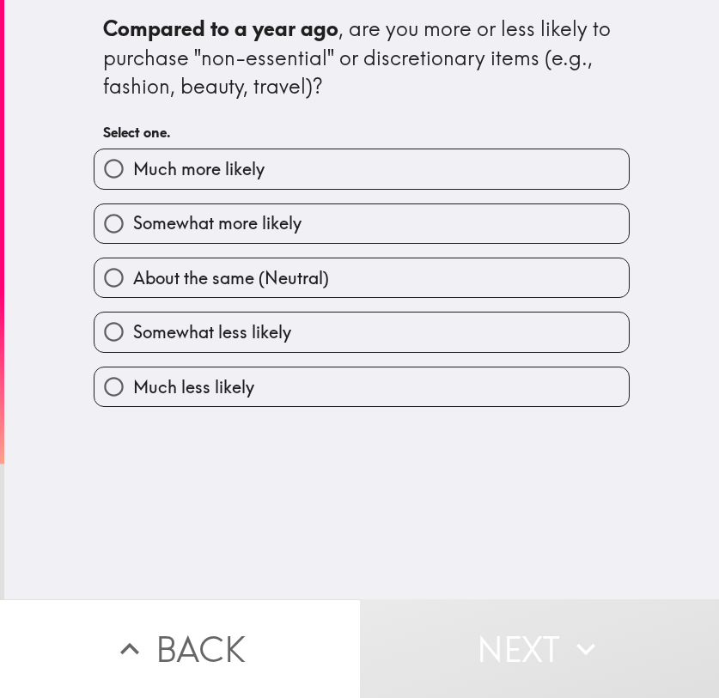
click at [342, 173] on label "Much more likely" at bounding box center [361, 168] width 534 height 39
click at [133, 173] on input "Much more likely" at bounding box center [113, 168] width 39 height 39
radio input "true"
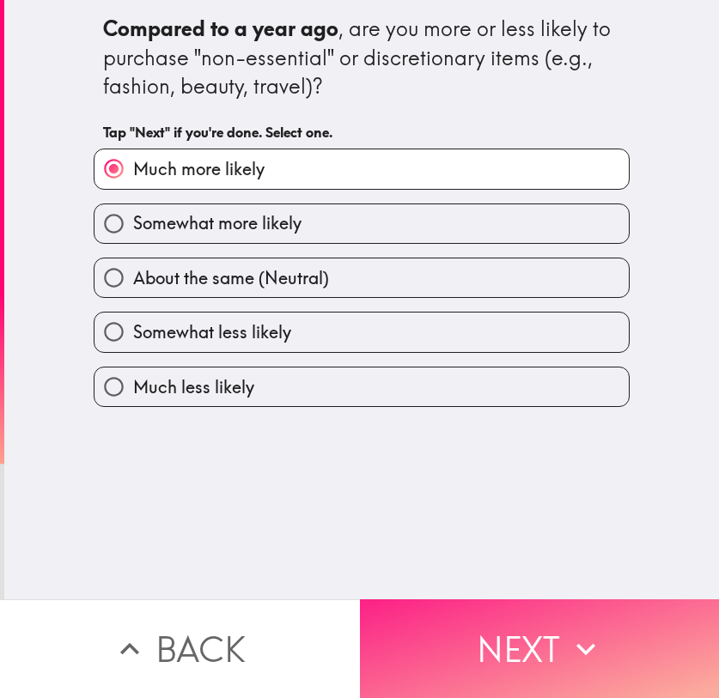
click at [532, 615] on button "Next" at bounding box center [540, 648] width 360 height 99
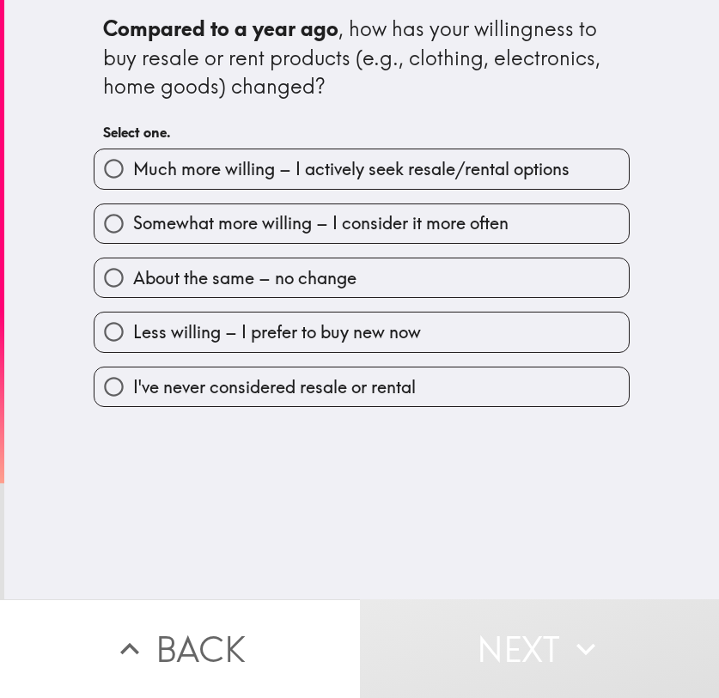
drag, startPoint x: 420, startPoint y: 331, endPoint x: 479, endPoint y: 400, distance: 91.4
click at [420, 331] on label "Less willing – I prefer to buy new now" at bounding box center [361, 332] width 534 height 39
click at [133, 331] on input "Less willing – I prefer to buy new now" at bounding box center [113, 332] width 39 height 39
radio input "true"
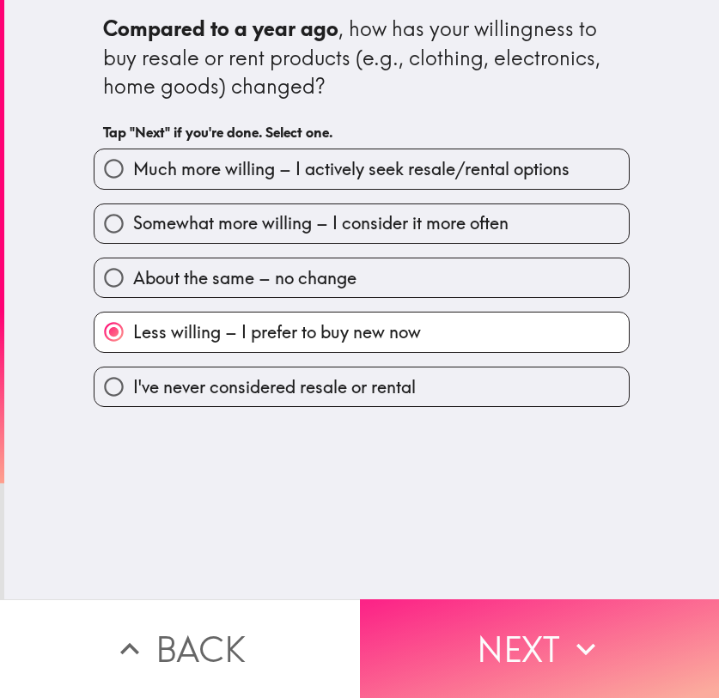
click at [547, 655] on button "Next" at bounding box center [540, 648] width 360 height 99
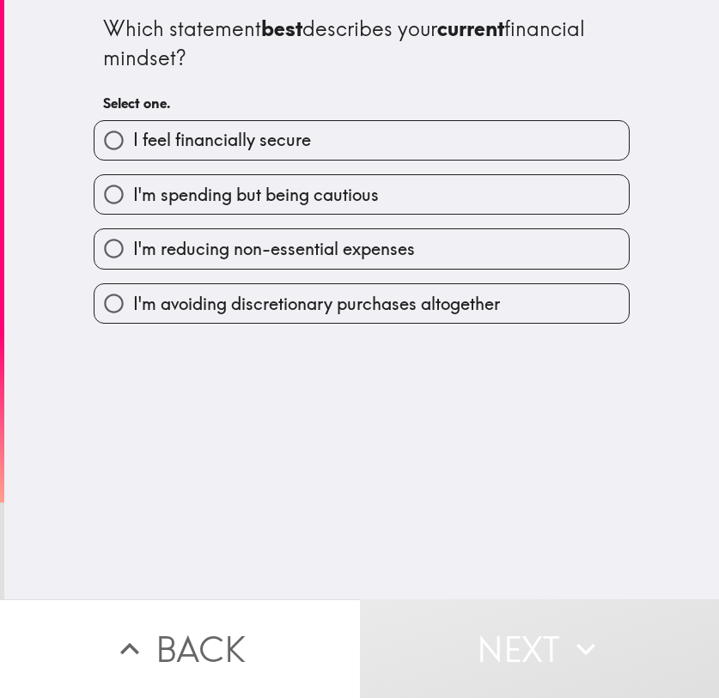
click at [374, 146] on label "I feel financially secure" at bounding box center [361, 140] width 534 height 39
click at [133, 146] on input "I feel financially secure" at bounding box center [113, 140] width 39 height 39
radio input "true"
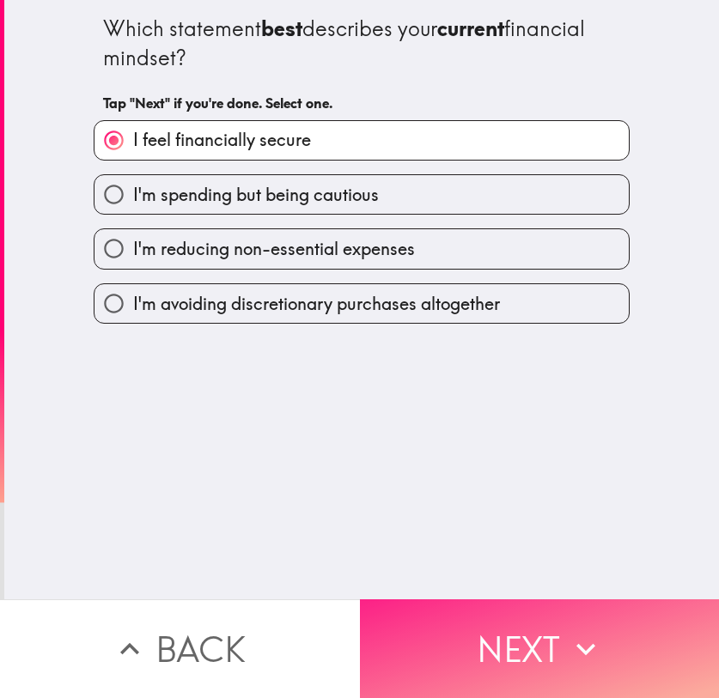
click at [548, 613] on button "Next" at bounding box center [540, 648] width 360 height 99
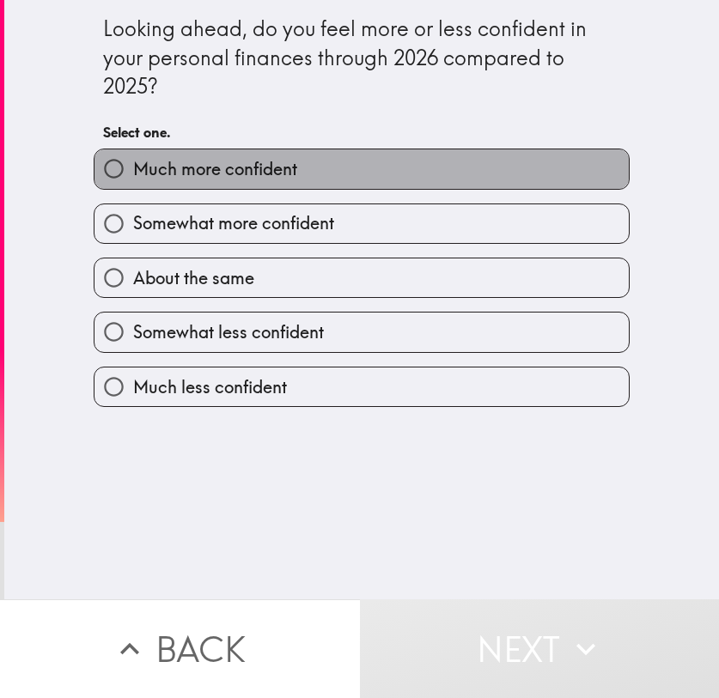
click at [352, 169] on label "Much more confident" at bounding box center [361, 168] width 534 height 39
click at [133, 169] on input "Much more confident" at bounding box center [113, 168] width 39 height 39
radio input "true"
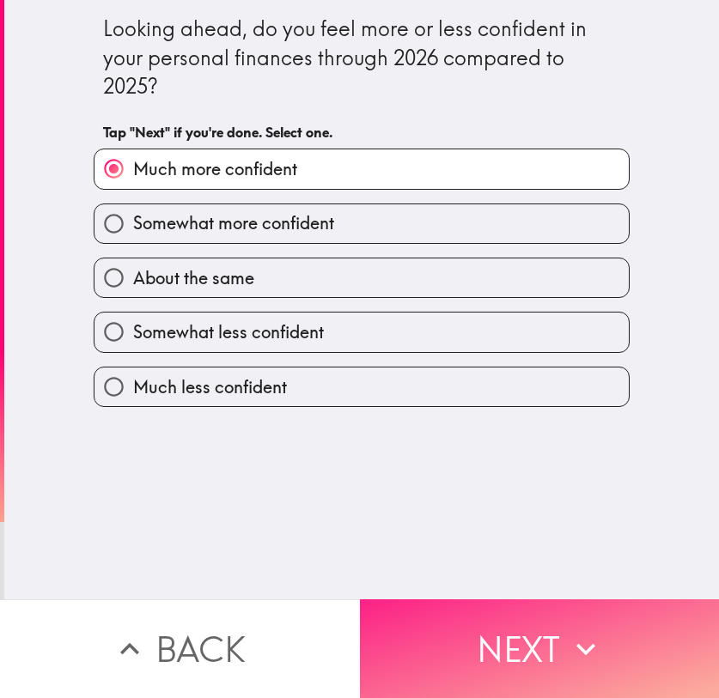
click at [532, 617] on button "Next" at bounding box center [540, 648] width 360 height 99
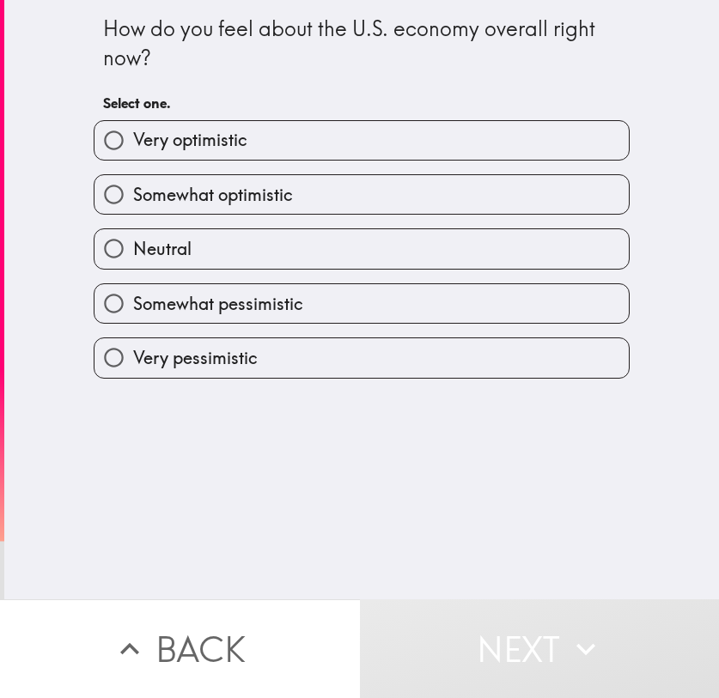
click at [337, 132] on label "Very optimistic" at bounding box center [361, 140] width 534 height 39
click at [133, 132] on input "Very optimistic" at bounding box center [113, 140] width 39 height 39
radio input "true"
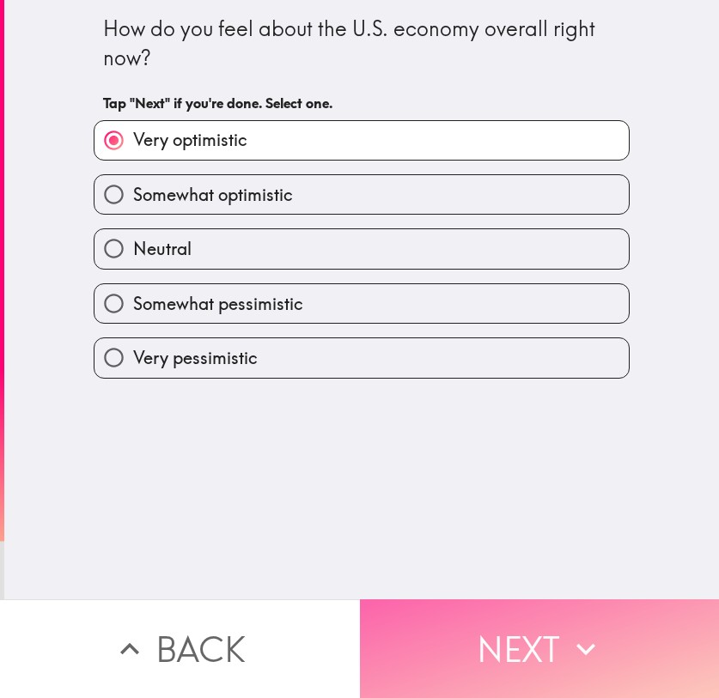
click at [538, 599] on button "Next" at bounding box center [540, 648] width 360 height 99
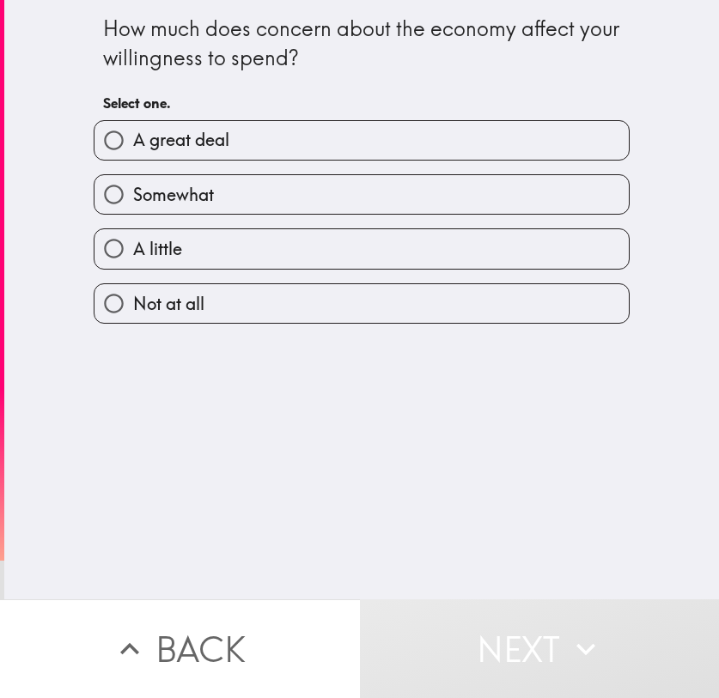
click at [285, 194] on label "Somewhat" at bounding box center [361, 194] width 534 height 39
click at [133, 194] on input "Somewhat" at bounding box center [113, 194] width 39 height 39
radio input "true"
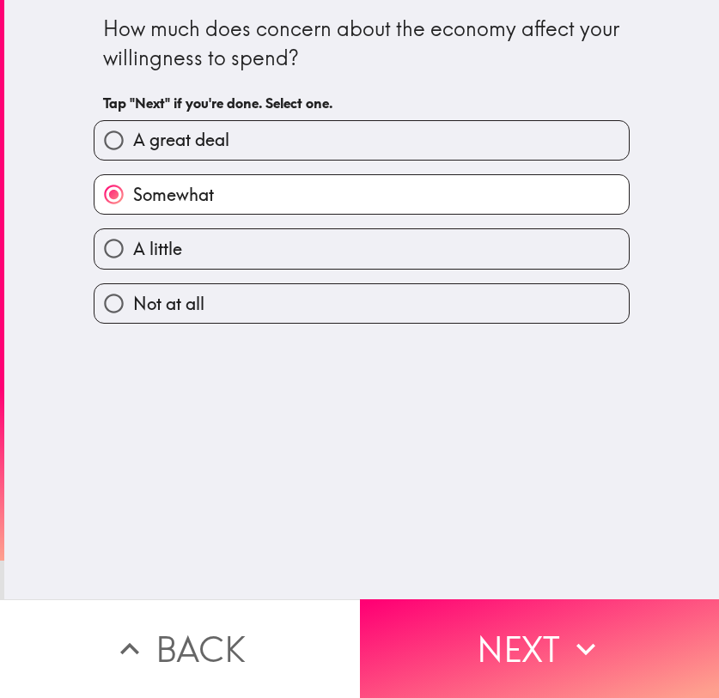
click at [551, 636] on button "Next" at bounding box center [540, 648] width 360 height 99
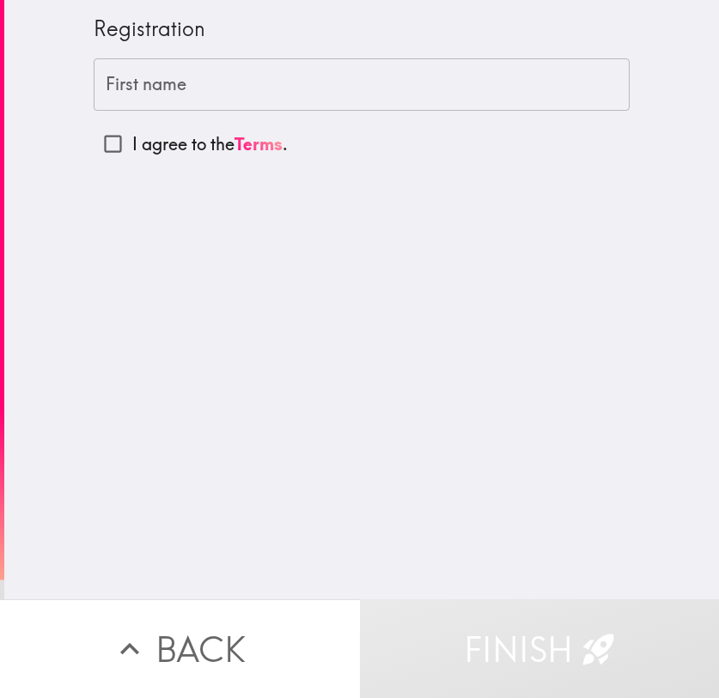
click at [227, 81] on input "First name" at bounding box center [362, 84] width 536 height 53
click at [514, 186] on div "Registration First name First name I agree to the Terms ." at bounding box center [361, 299] width 715 height 599
drag, startPoint x: 91, startPoint y: 140, endPoint x: 114, endPoint y: 150, distance: 25.4
click at [94, 140] on input "I agree to the Terms ." at bounding box center [113, 144] width 39 height 39
checkbox input "true"
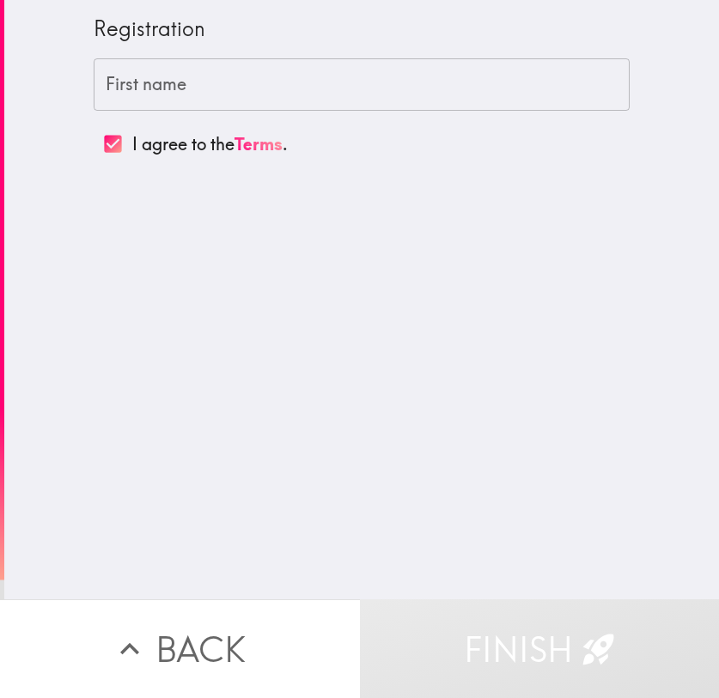
click at [222, 69] on input "First name" at bounding box center [362, 84] width 536 height 53
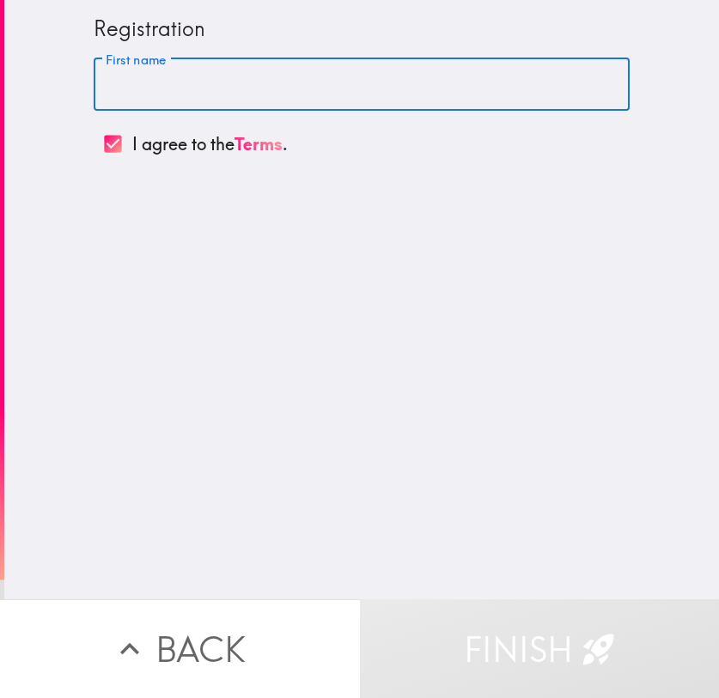
type input "Y"
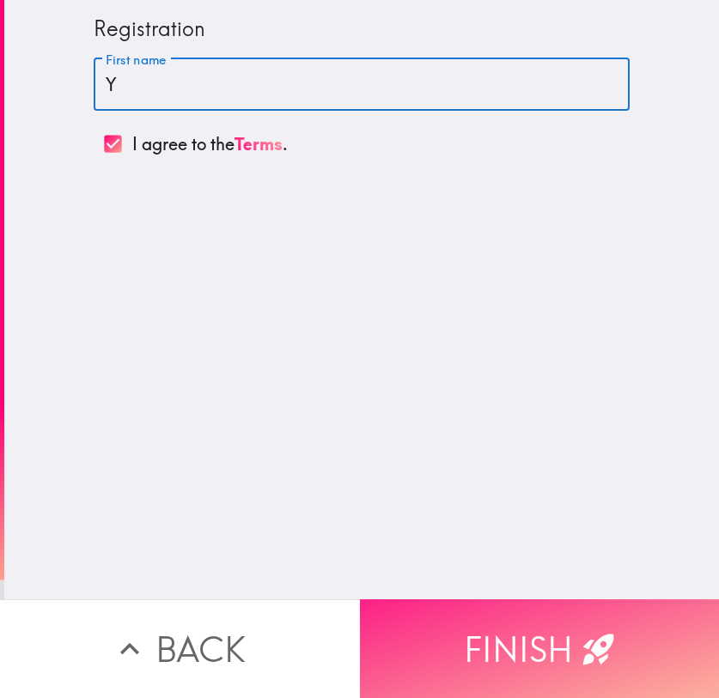
click at [618, 654] on button "Finish" at bounding box center [540, 648] width 360 height 99
